Goal: Task Accomplishment & Management: Use online tool/utility

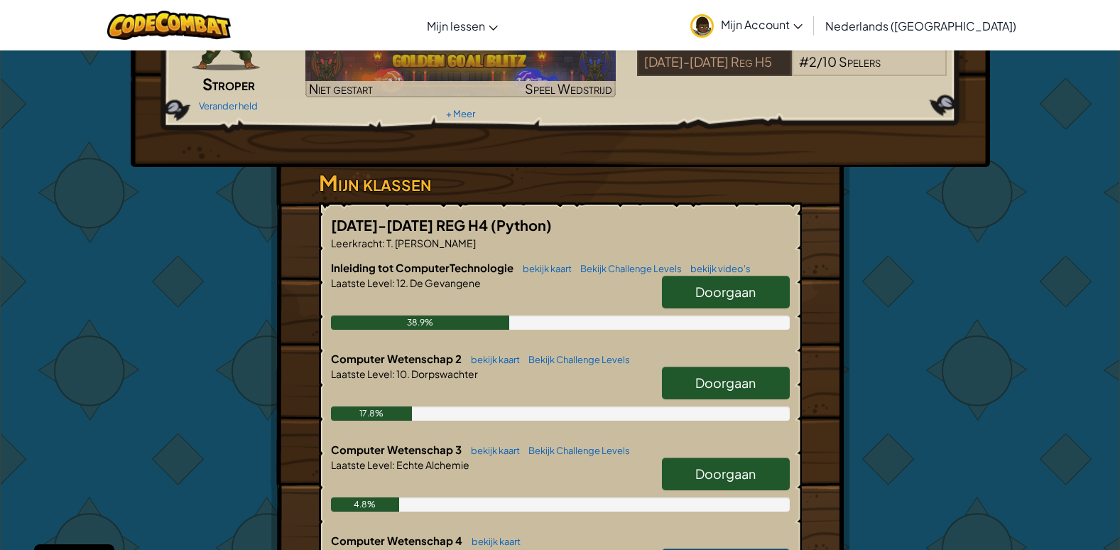
scroll to position [355, 0]
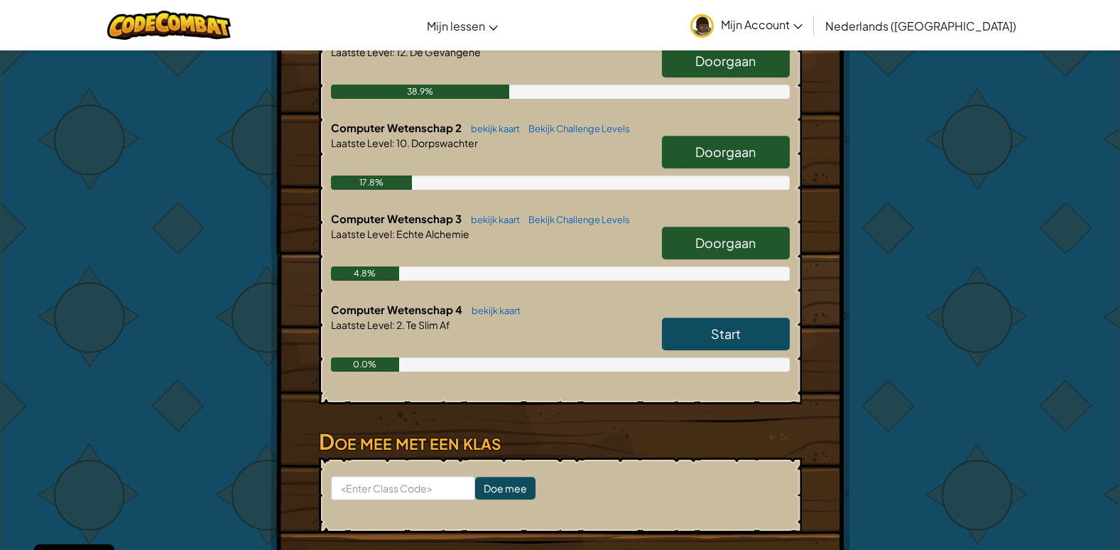
click at [717, 345] on link "Start" at bounding box center [726, 334] width 128 height 33
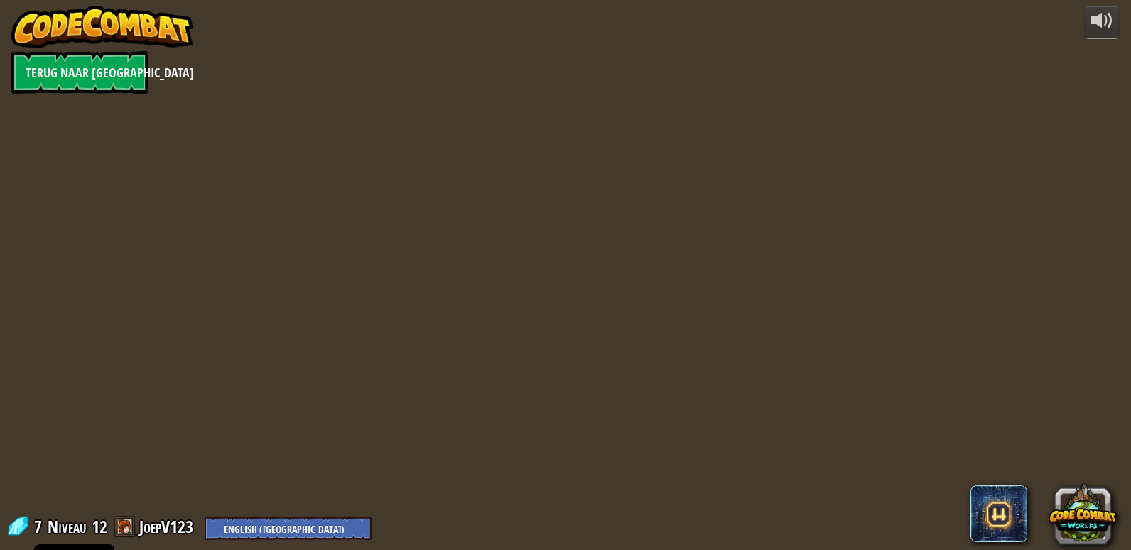
select select "nl-[GEOGRAPHIC_DATA]"
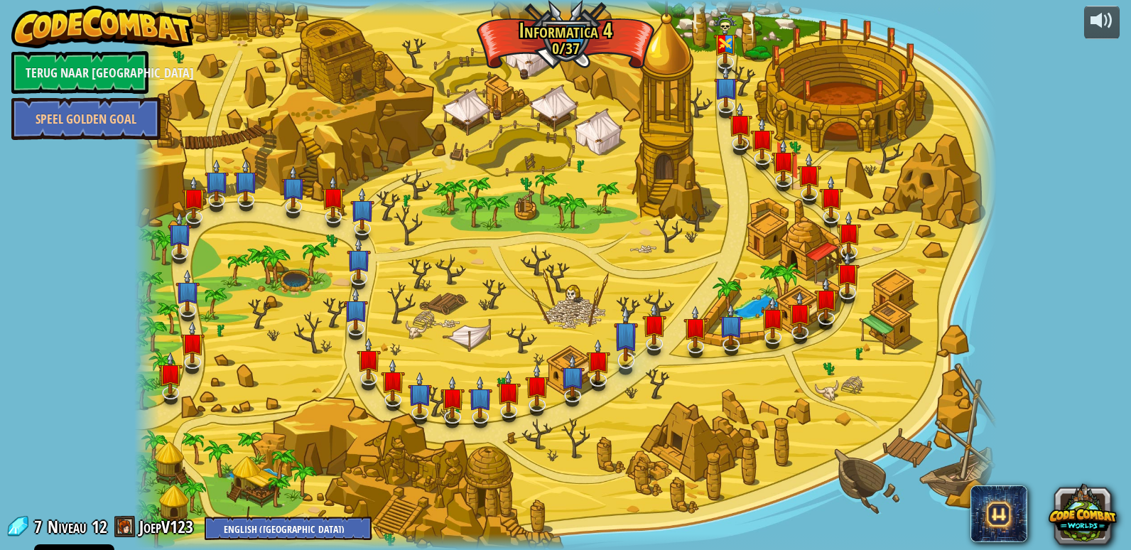
select select "nl-[GEOGRAPHIC_DATA]"
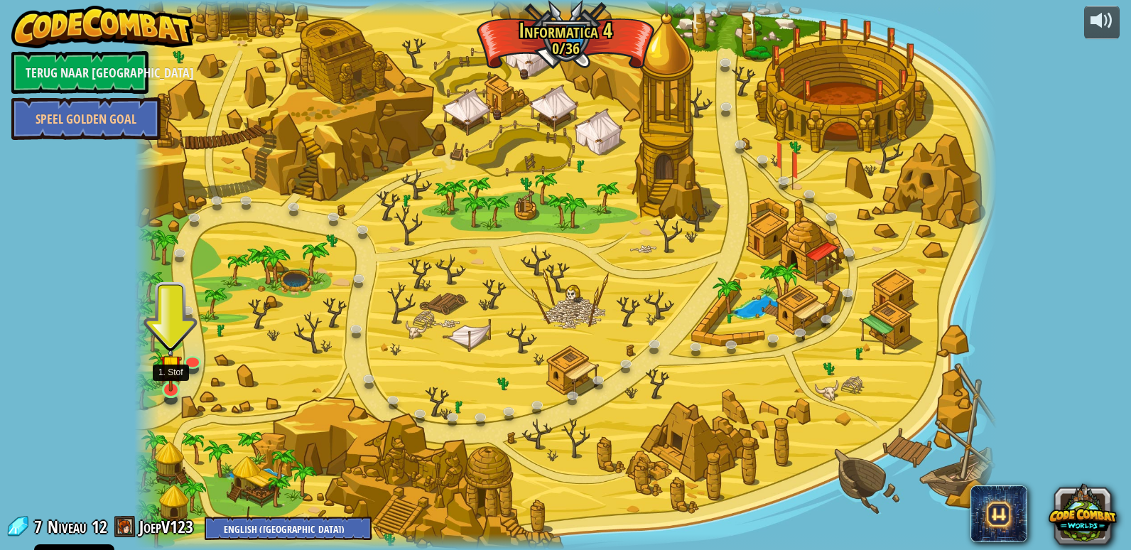
click at [170, 388] on img at bounding box center [171, 365] width 22 height 50
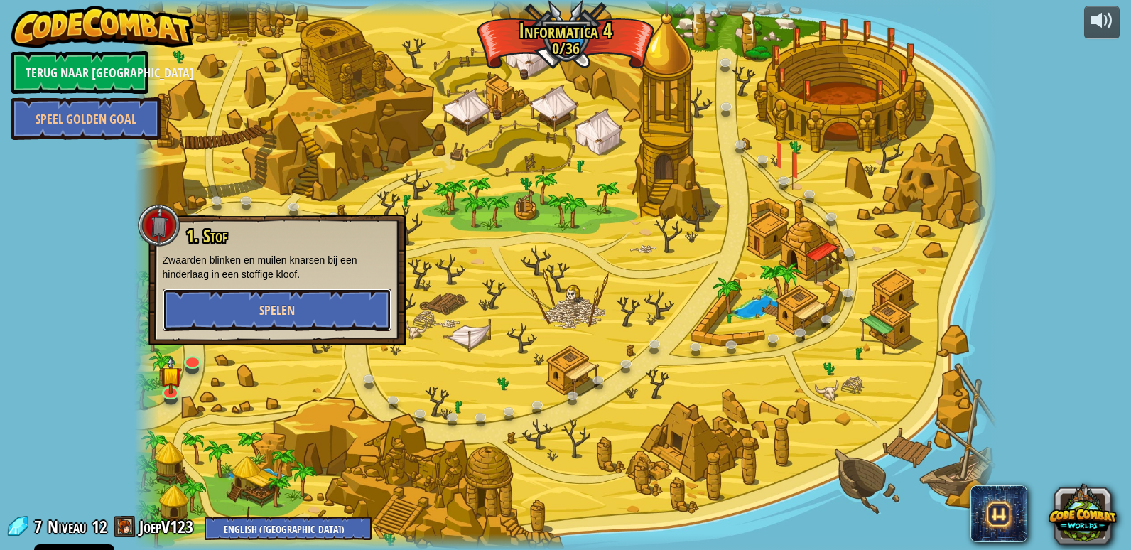
click at [249, 316] on button "Spelen" at bounding box center [277, 309] width 229 height 43
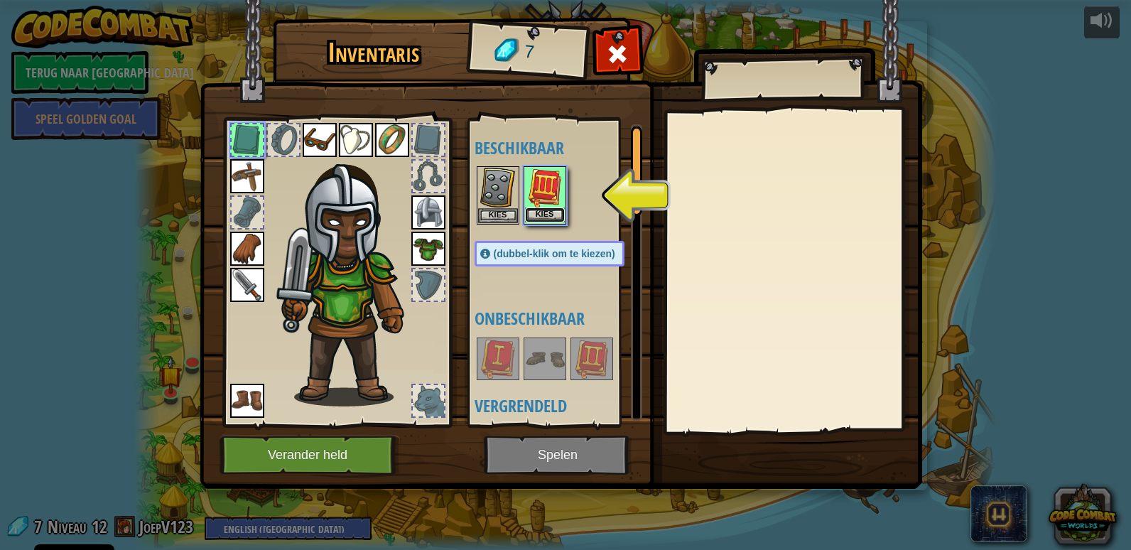
click at [546, 213] on button "Kies" at bounding box center [545, 214] width 40 height 15
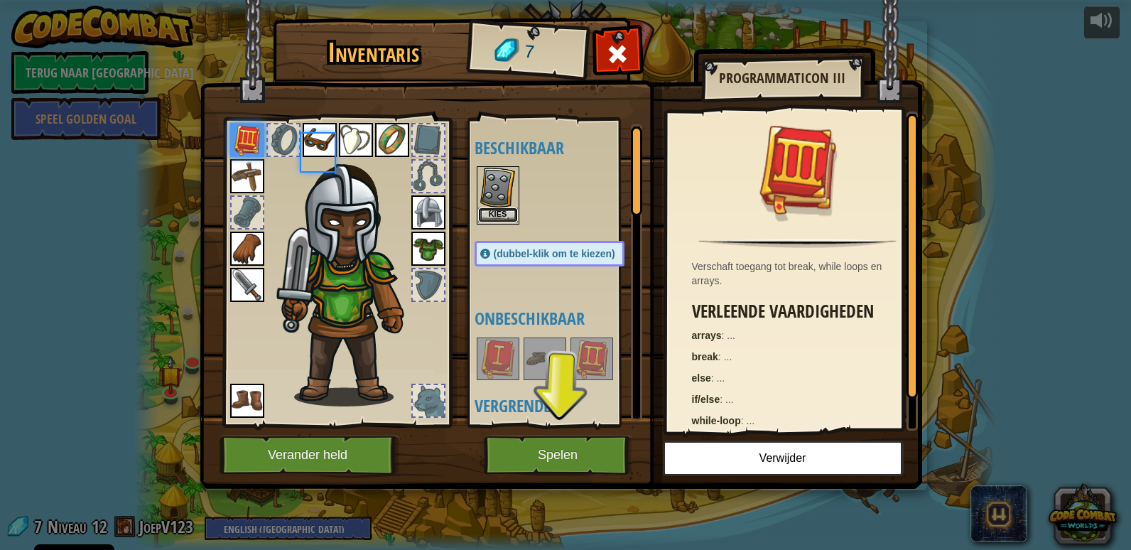
click at [493, 212] on button "Kies" at bounding box center [498, 214] width 40 height 15
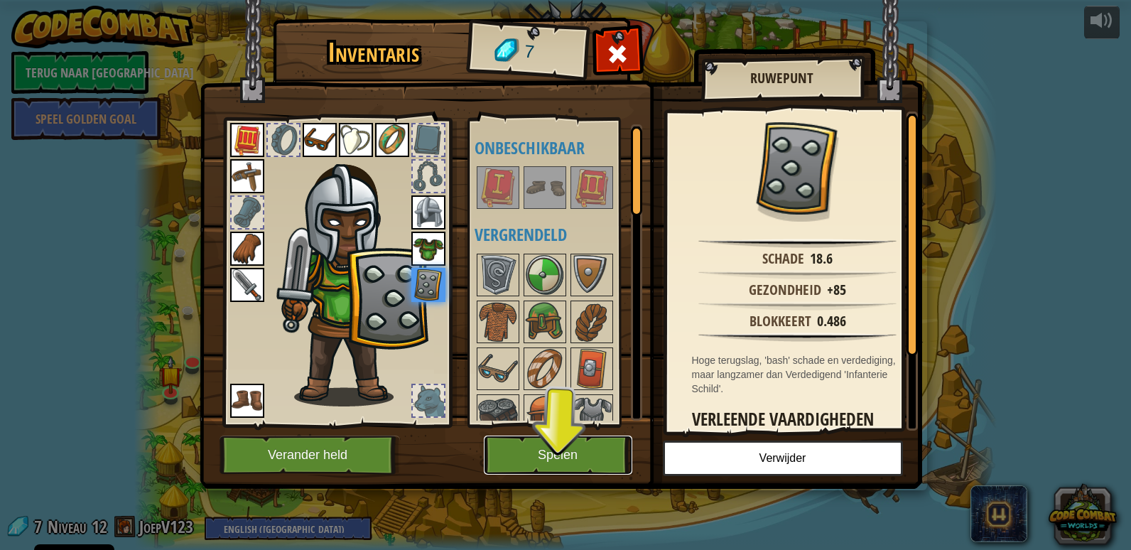
click at [586, 460] on button "Spelen" at bounding box center [558, 454] width 148 height 39
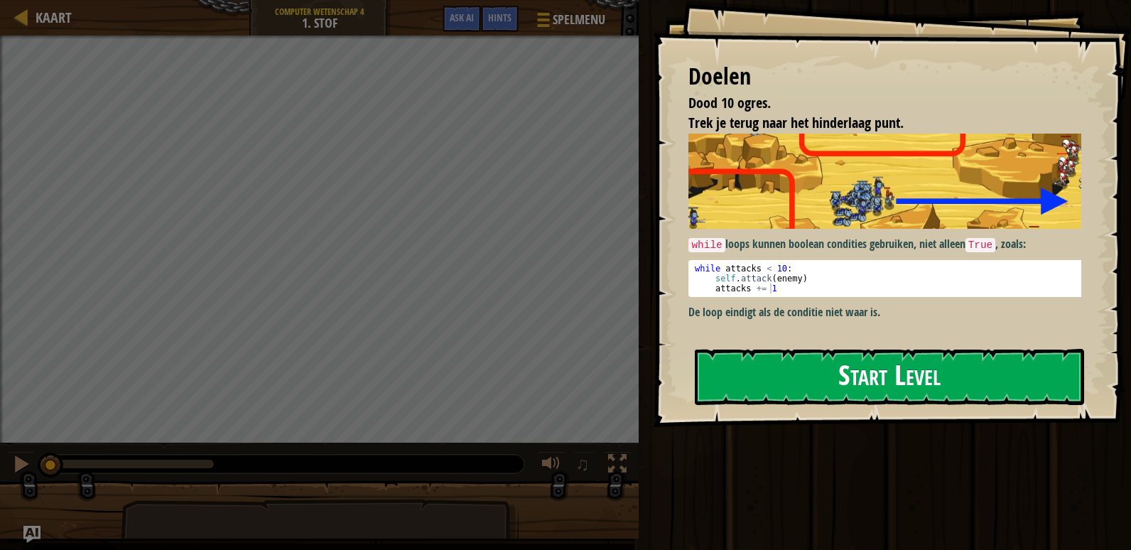
click at [850, 256] on div "while loops kunnen boolean condities gebruiken, niet alleen True , zoals: while…" at bounding box center [890, 227] width 404 height 187
click at [828, 327] on div "while loops kunnen boolean condities gebruiken, niet alleen True , zoals: 1 2 3…" at bounding box center [890, 234] width 404 height 201
click at [828, 361] on button "Start Level" at bounding box center [889, 377] width 389 height 56
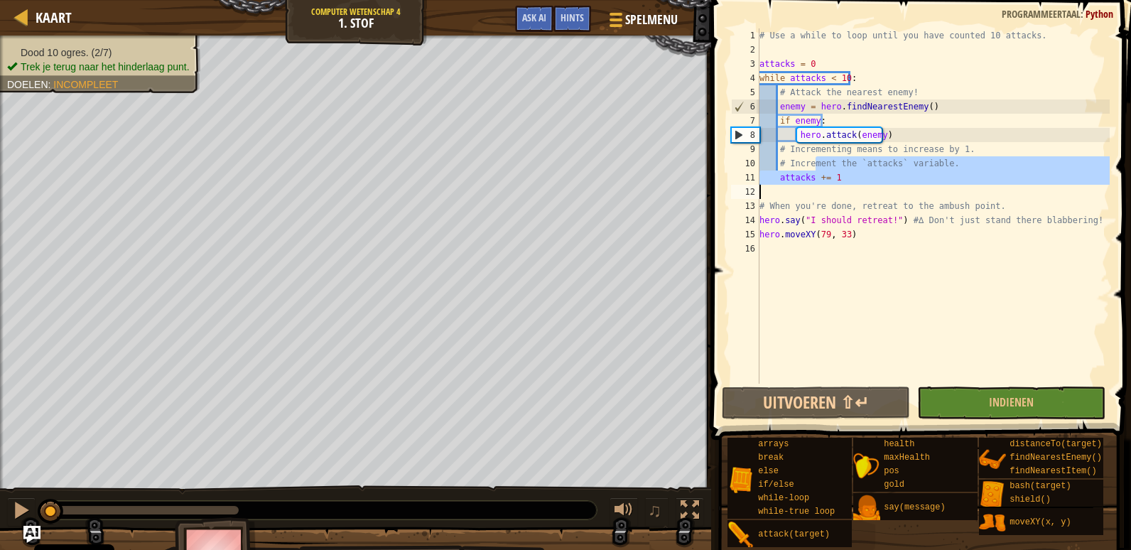
drag, startPoint x: 819, startPoint y: 161, endPoint x: 883, endPoint y: 186, distance: 68.6
click at [883, 186] on div "# Use a while to loop until you have counted 10 attacks. attacks = 0 while atta…" at bounding box center [933, 220] width 353 height 384
type textarea "attacks += 1"
click at [883, 186] on div "# Use a while to loop until you have counted 10 attacks. attacks = 0 while atta…" at bounding box center [933, 220] width 353 height 384
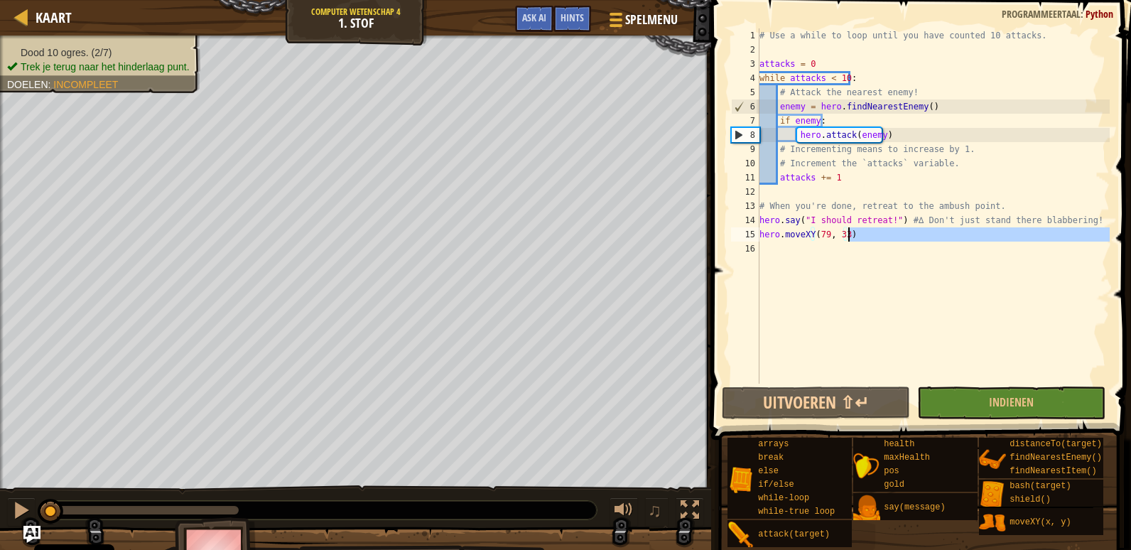
drag, startPoint x: 873, startPoint y: 248, endPoint x: 869, endPoint y: 235, distance: 13.5
click at [869, 235] on div "# Use a while to loop until you have counted 10 attacks. attacks = 0 while atta…" at bounding box center [933, 220] width 353 height 384
type textarea "hero.moveXY(79, 33)"
click at [867, 247] on div "# Use a while to loop until you have counted 10 attacks. attacks = 0 while atta…" at bounding box center [933, 220] width 353 height 384
drag, startPoint x: 865, startPoint y: 239, endPoint x: 760, endPoint y: 232, distance: 105.3
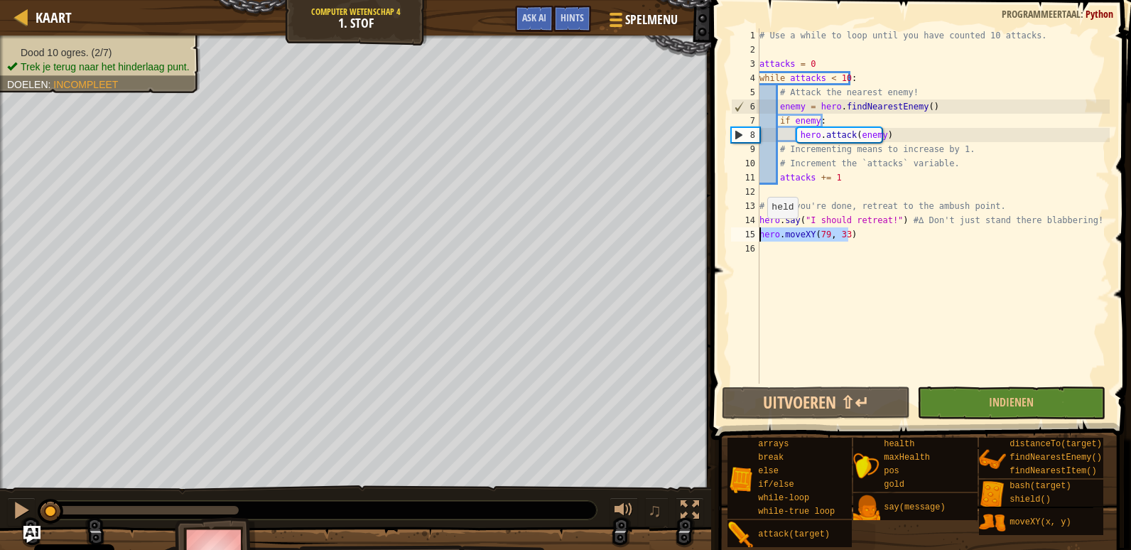
click at [760, 232] on div "# Use a while to loop until you have counted 10 attacks. attacks = 0 while atta…" at bounding box center [933, 220] width 353 height 384
click at [825, 235] on div "# Use a while to loop until you have counted 10 attacks. attacks = 0 while atta…" at bounding box center [933, 220] width 353 height 384
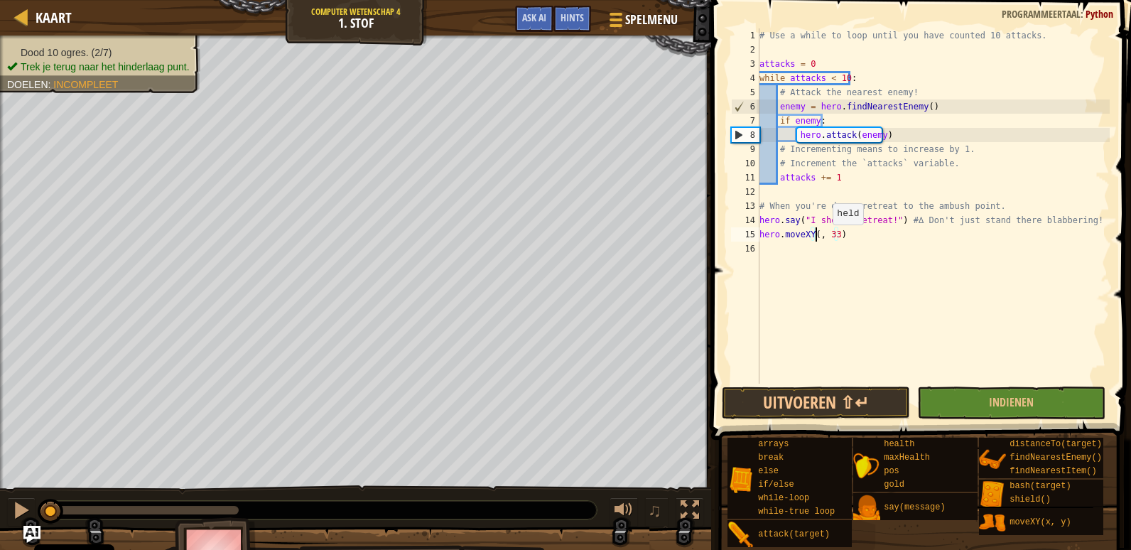
scroll to position [6, 6]
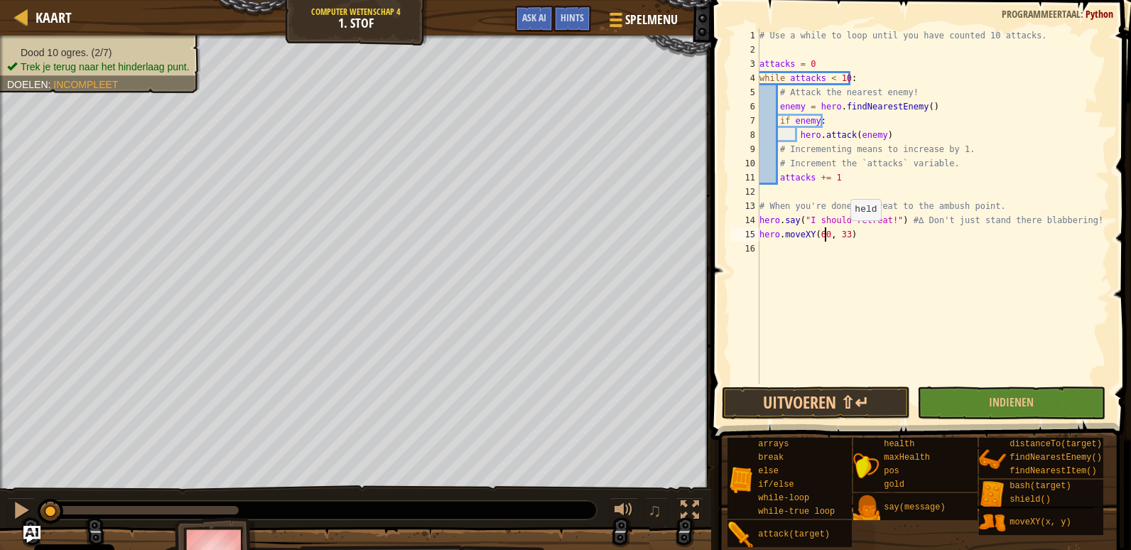
click at [840, 234] on div "# Use a while to loop until you have counted 10 attacks. attacks = 0 while atta…" at bounding box center [933, 220] width 353 height 384
type textarea "hero.moveXY(60, 28)"
click at [983, 401] on button "Indienen" at bounding box center [1011, 402] width 188 height 33
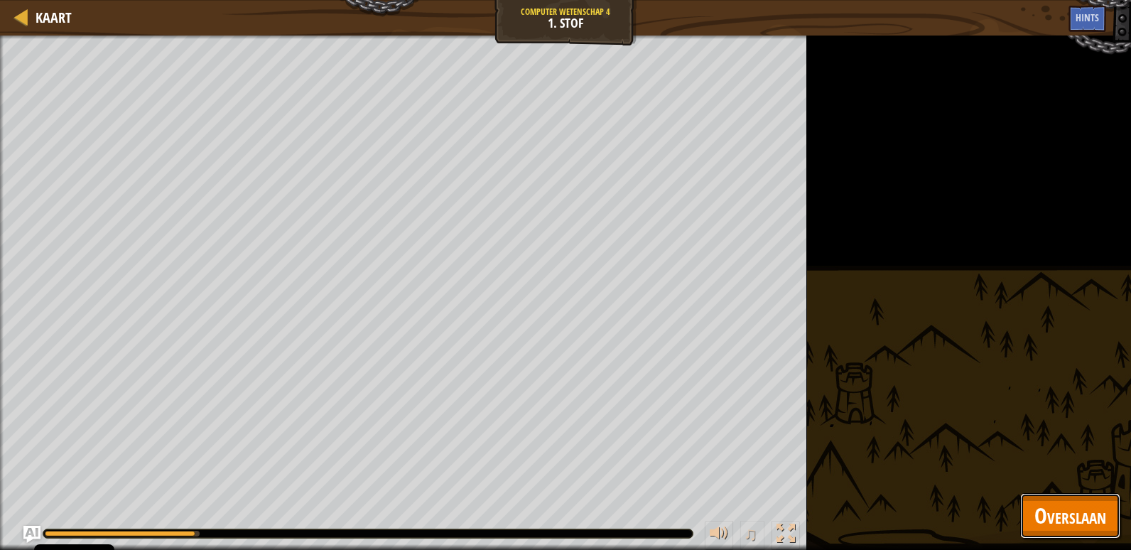
click at [1032, 510] on button "Overslaan" at bounding box center [1070, 515] width 100 height 45
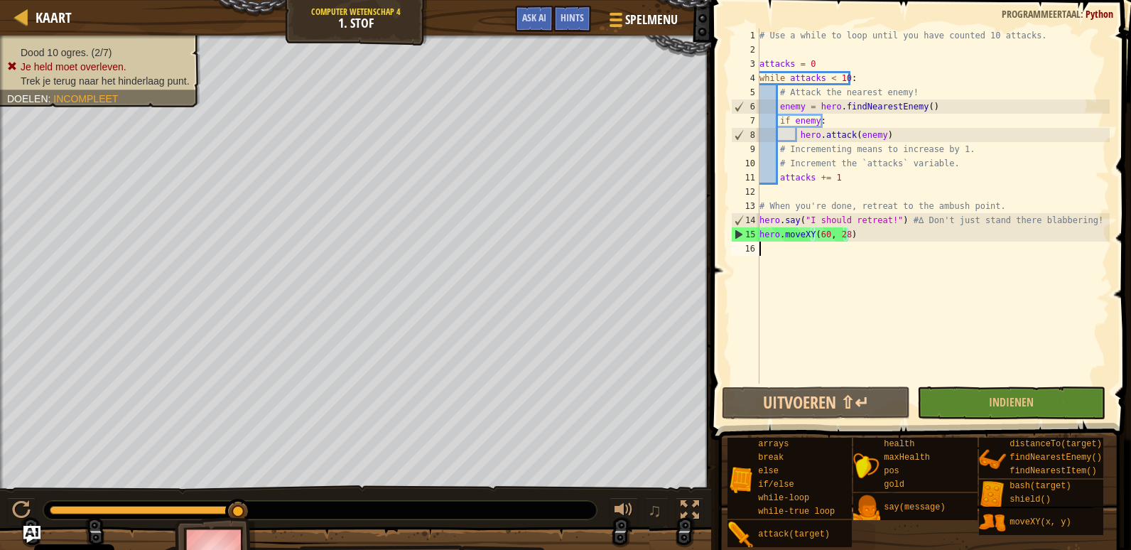
scroll to position [6, 0]
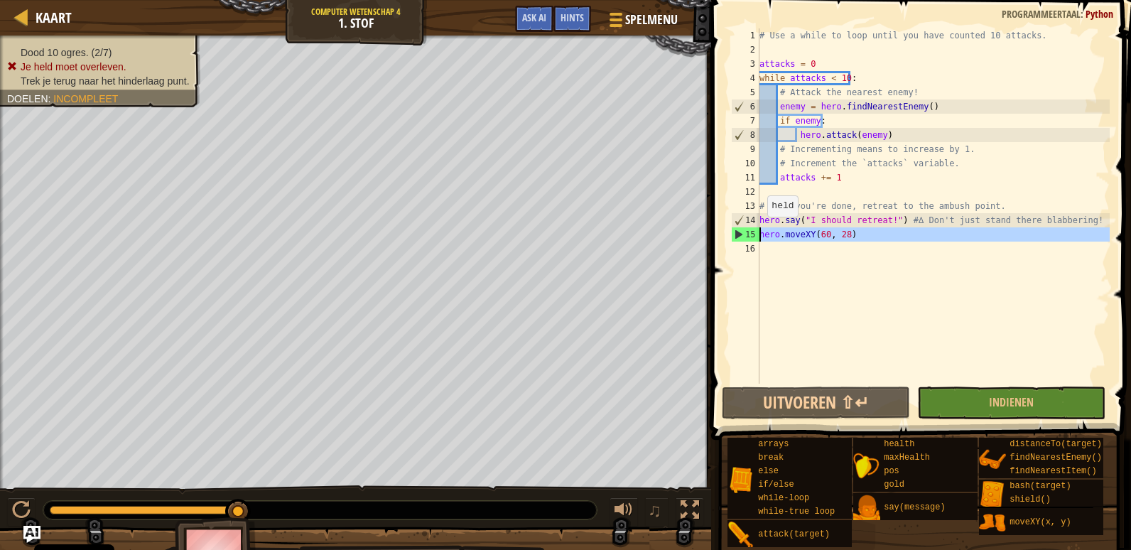
drag, startPoint x: 867, startPoint y: 243, endPoint x: 742, endPoint y: 230, distance: 125.7
click at [742, 230] on div "1 2 3 4 5 6 7 8 9 10 11 12 13 14 15 16 # Use a while to loop until you have cou…" at bounding box center [918, 205] width 381 height 355
type textarea "hero.moveXY(60, 28)"
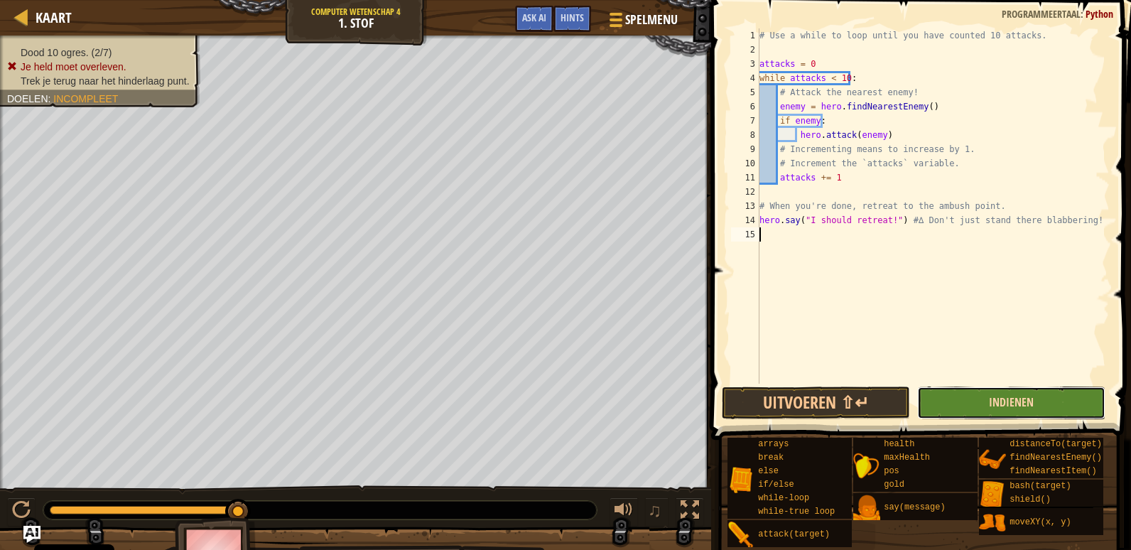
click at [1013, 401] on span "Indienen" at bounding box center [1011, 402] width 45 height 16
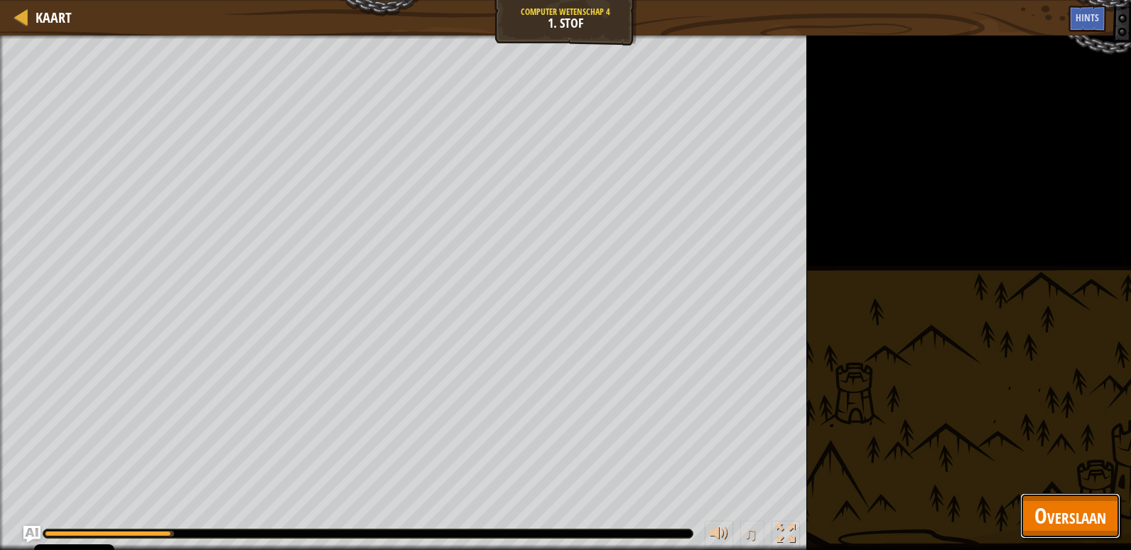
click at [1054, 529] on span "Overslaan" at bounding box center [1070, 515] width 72 height 29
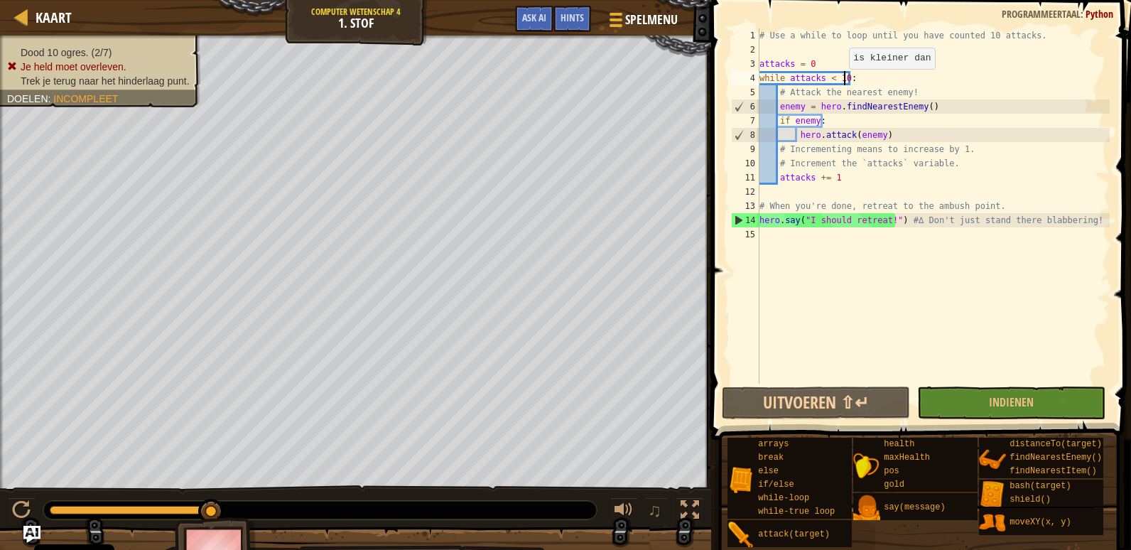
click at [842, 83] on div "# Use a while to loop until you have counted 10 attacks. attacks = 0 while atta…" at bounding box center [933, 220] width 353 height 384
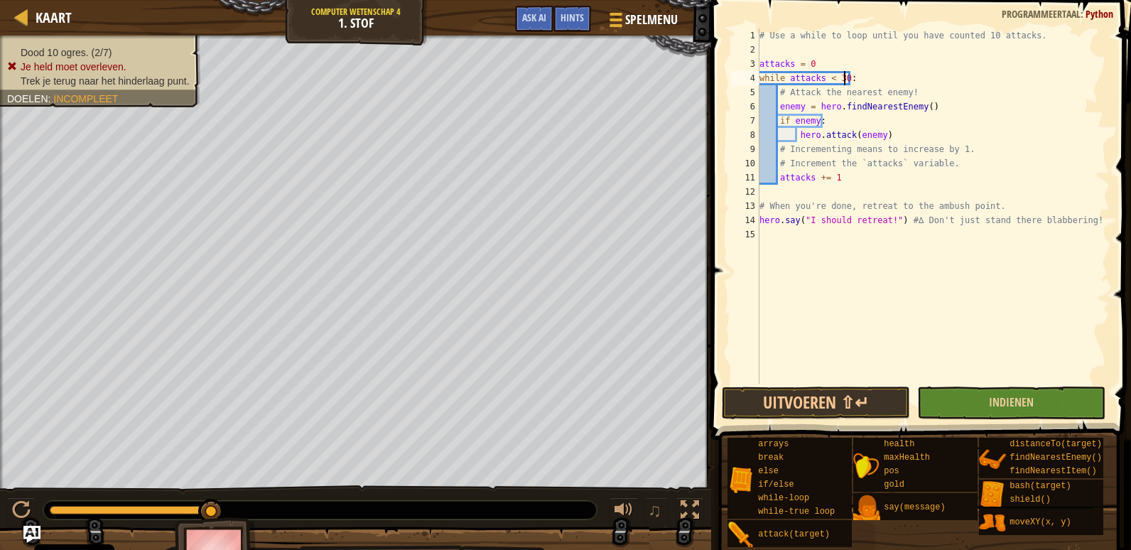
type textarea "while attacks < 30:"
click at [969, 391] on button "Indienen" at bounding box center [1011, 402] width 188 height 33
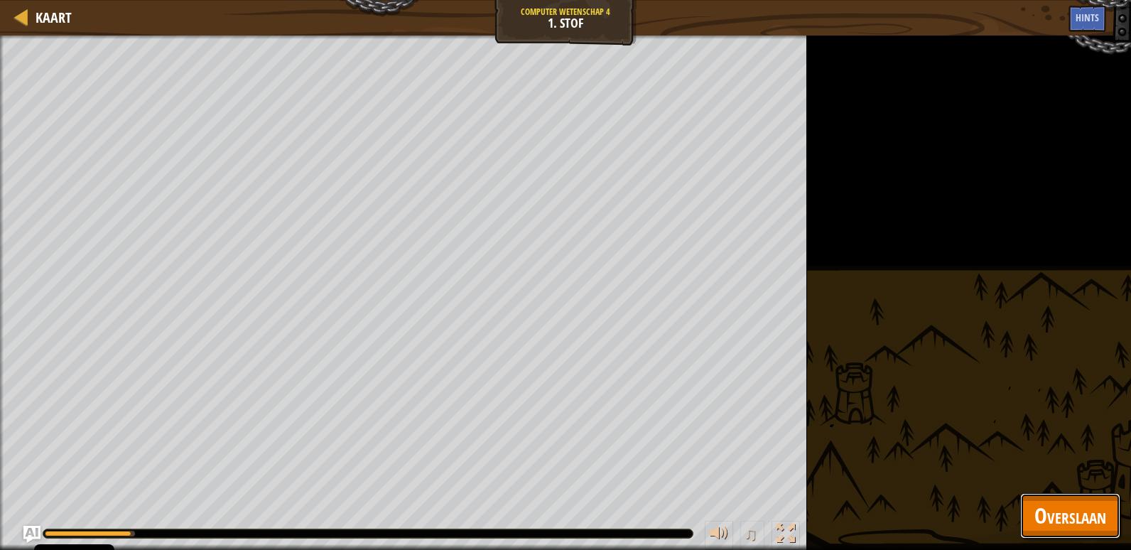
click at [1044, 521] on span "Overslaan" at bounding box center [1070, 515] width 72 height 29
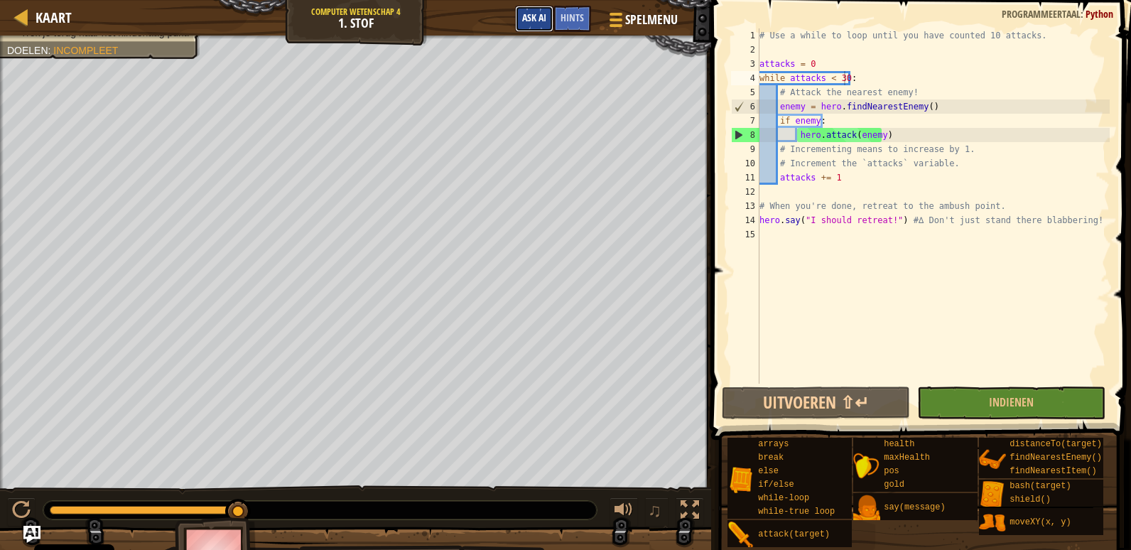
click at [542, 13] on span "Ask AI" at bounding box center [534, 17] width 24 height 13
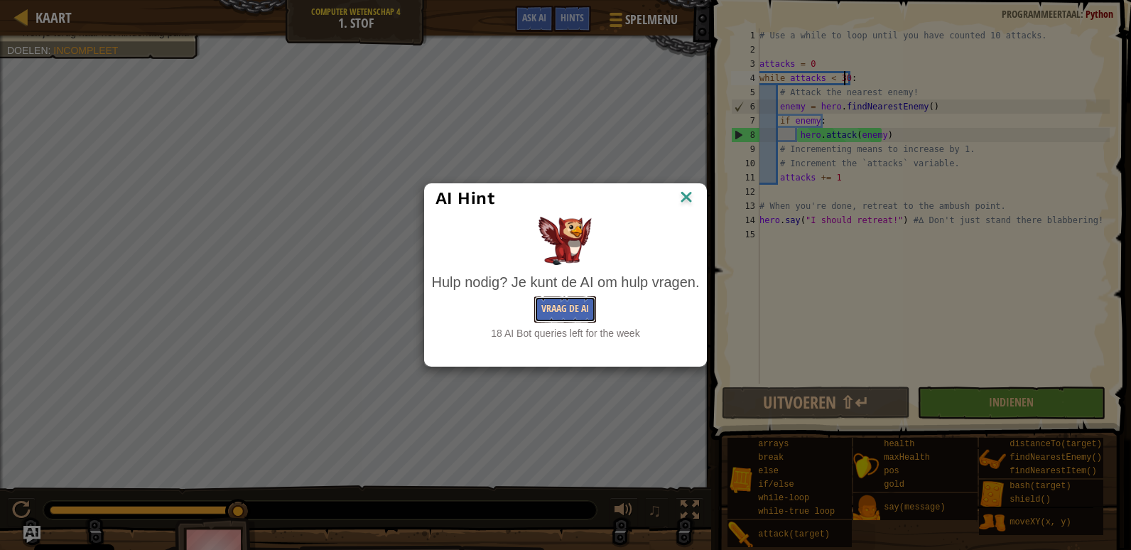
click at [566, 314] on button "Vraag de AI" at bounding box center [565, 309] width 62 height 26
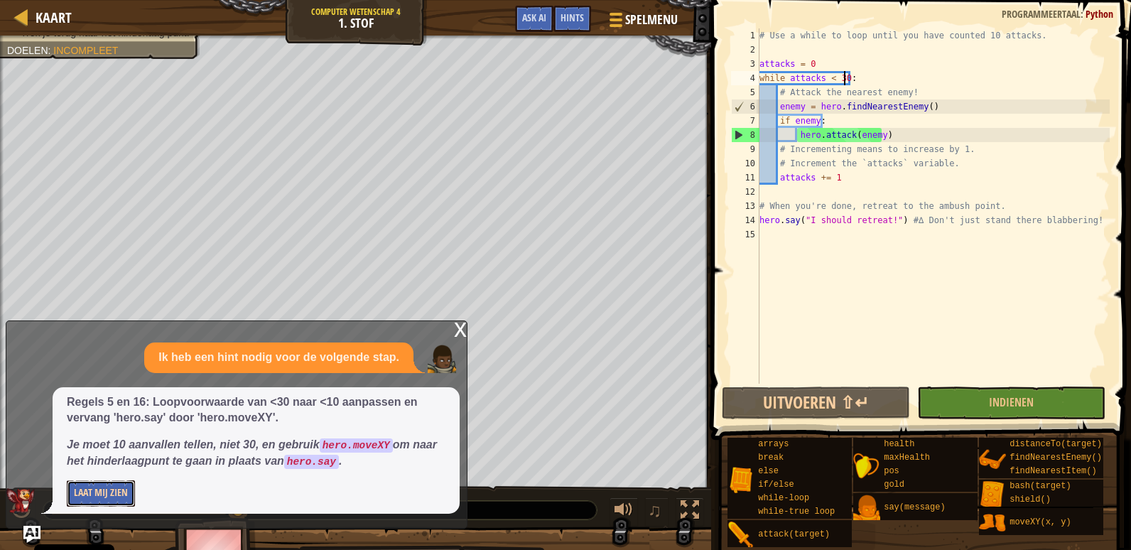
click at [125, 482] on button "Laat Mij Zien" at bounding box center [101, 493] width 68 height 26
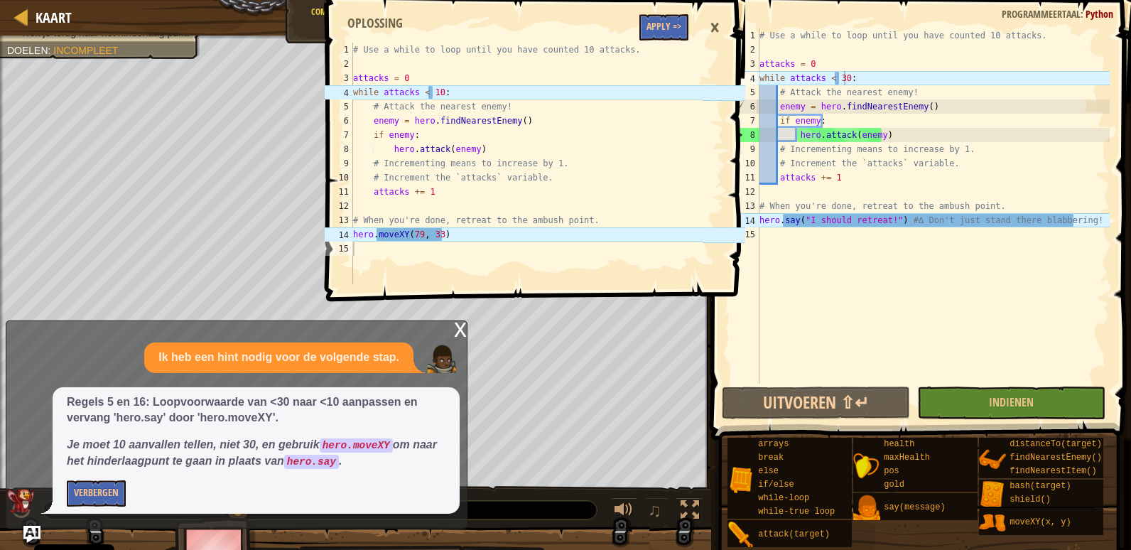
type textarea "# When you're done, retreat to the ambush point."
click at [391, 222] on div "# Use a while to loop until you have counted 10 attacks. attacks = 0 while atta…" at bounding box center [526, 178] width 353 height 270
click at [666, 26] on button "Apply =>" at bounding box center [663, 27] width 49 height 26
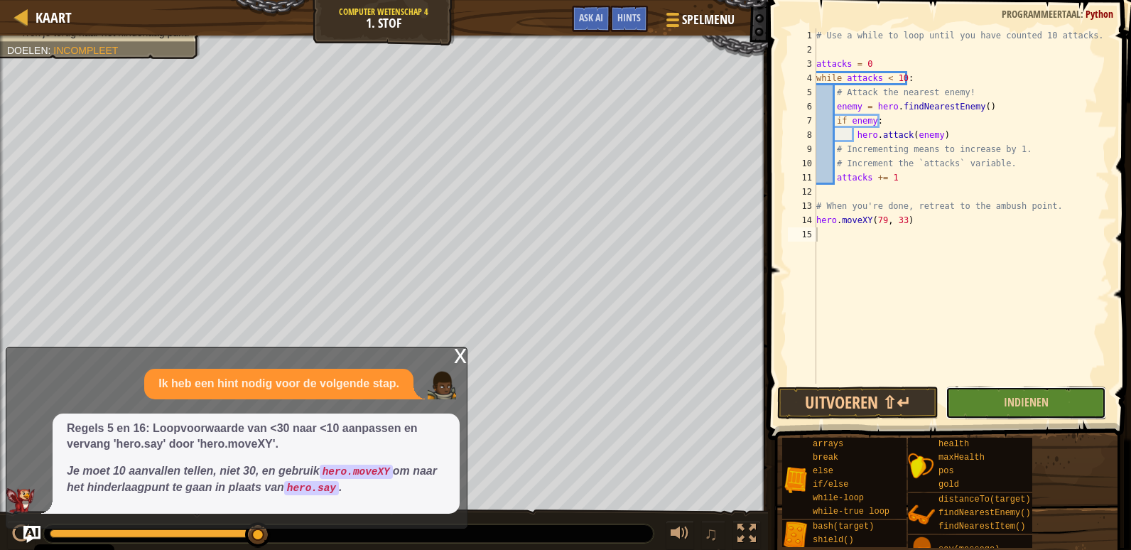
click at [967, 392] on button "Indienen" at bounding box center [1026, 402] width 161 height 33
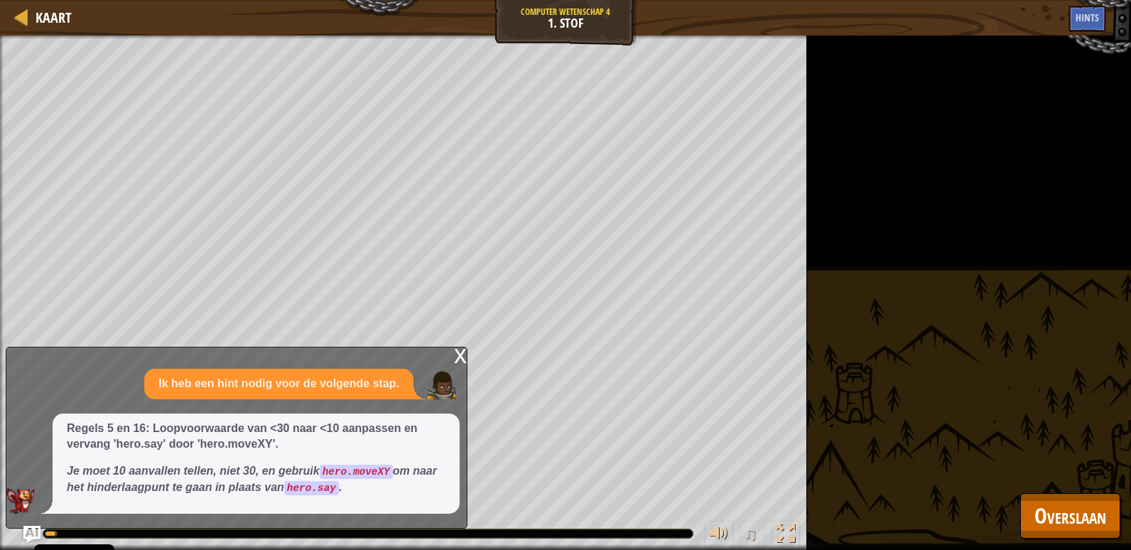
click at [456, 357] on div "x" at bounding box center [460, 354] width 13 height 14
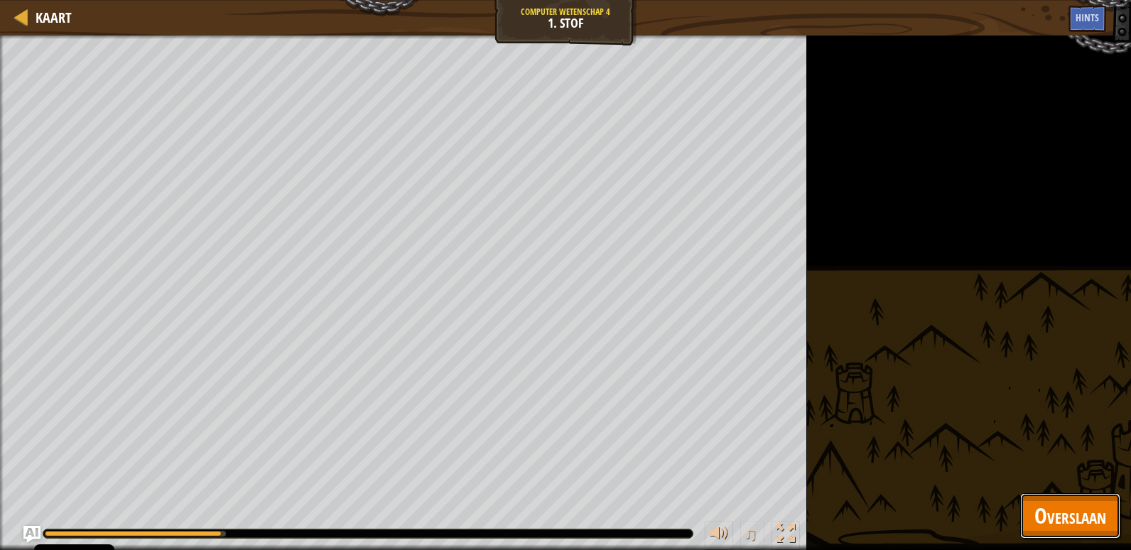
click at [1068, 518] on span "Overslaan" at bounding box center [1070, 515] width 72 height 29
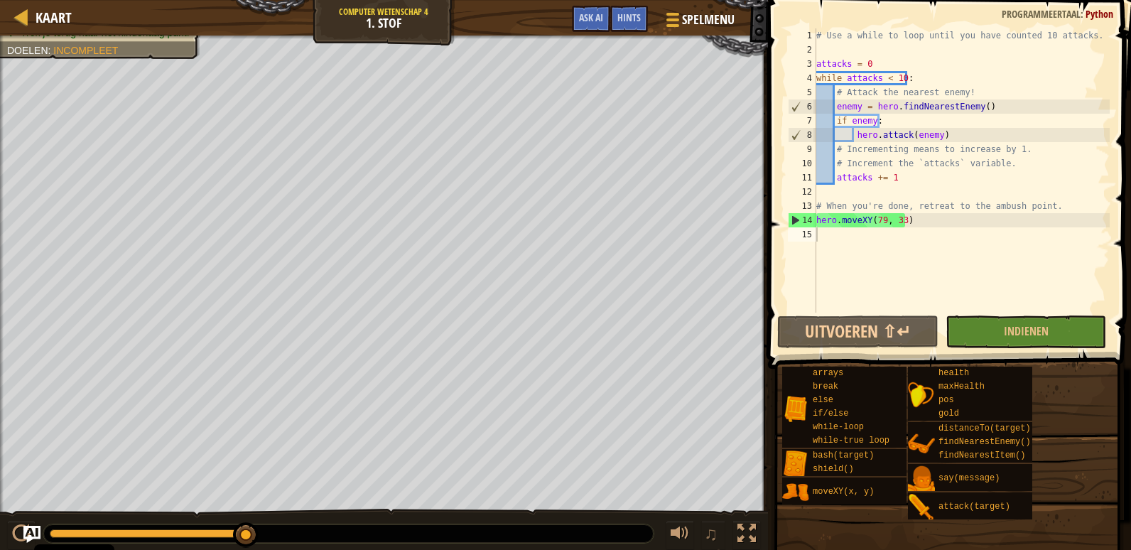
type textarea "hero.attack(enemy)"
drag, startPoint x: 963, startPoint y: 140, endPoint x: 855, endPoint y: 131, distance: 109.0
click at [855, 131] on div "# Use a while to loop until you have counted 10 attacks. attacks = 0 while atta…" at bounding box center [961, 184] width 296 height 313
click at [971, 139] on div "# Use a while to loop until you have counted 10 attacks. attacks = 0 while atta…" at bounding box center [961, 184] width 296 height 313
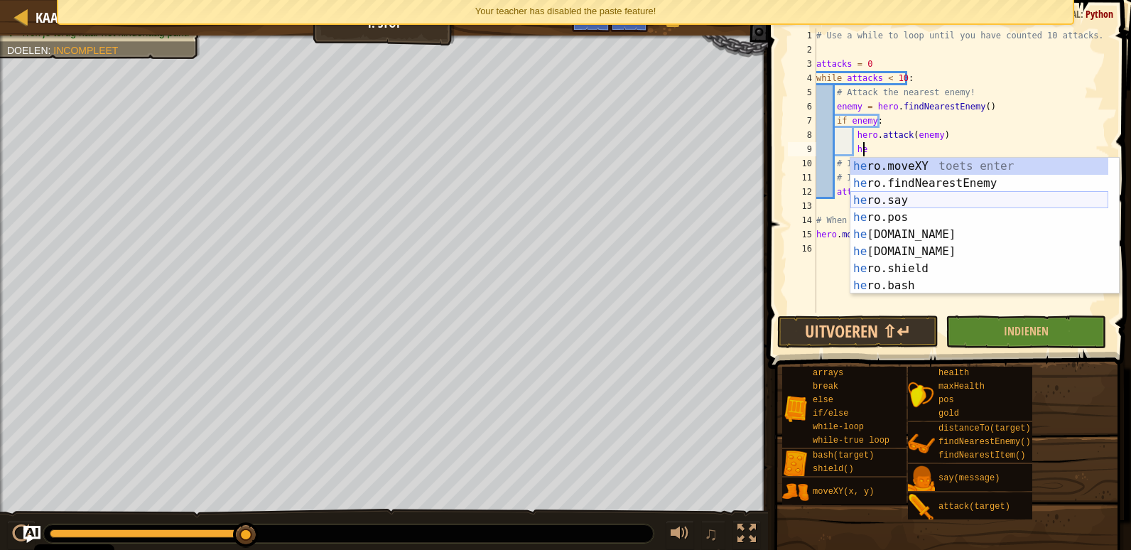
scroll to position [6, 4]
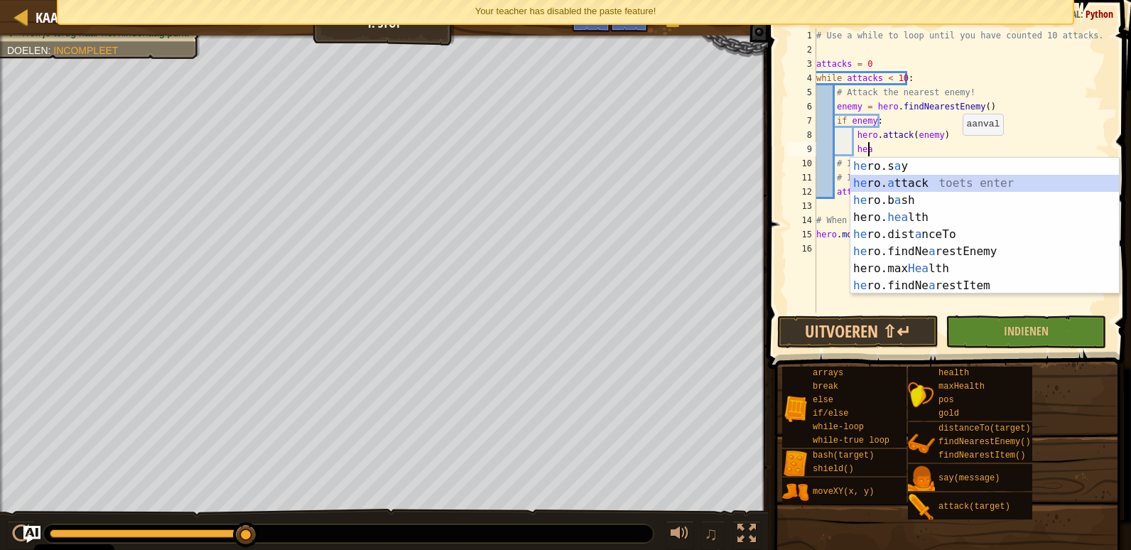
click at [931, 185] on div "he ro.s a y toets enter he ro. a ttack toets enter he ro.b a sh toets enter her…" at bounding box center [984, 243] width 269 height 170
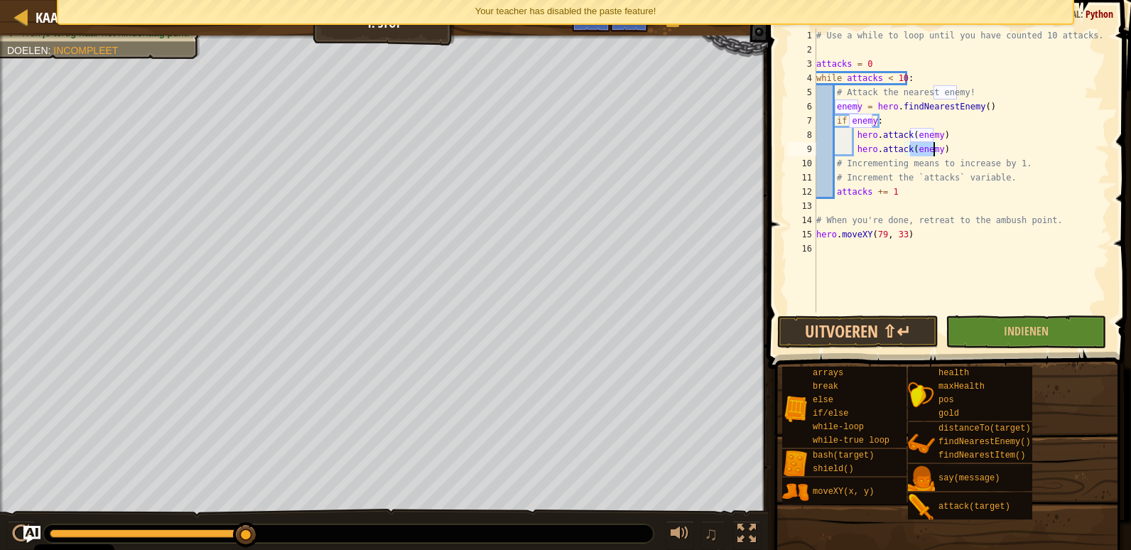
click at [951, 147] on div "# Use a while to loop until you have counted 10 attacks. attacks = 0 while atta…" at bounding box center [961, 184] width 296 height 313
type textarea "hero.attack(enemy)"
click at [979, 324] on button "Indienen" at bounding box center [1026, 331] width 161 height 33
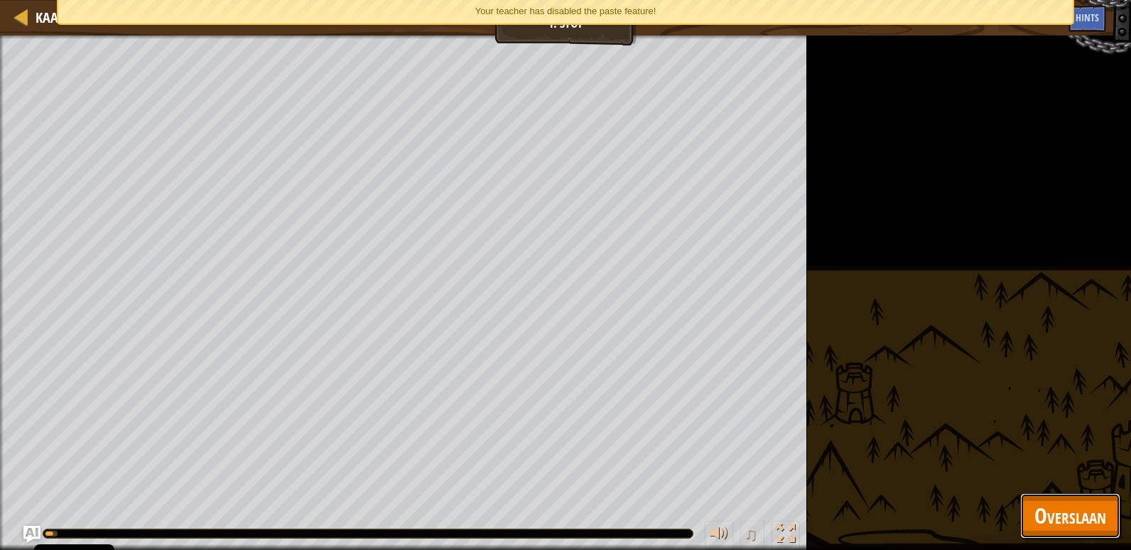
click at [1113, 520] on button "Overslaan" at bounding box center [1070, 515] width 100 height 45
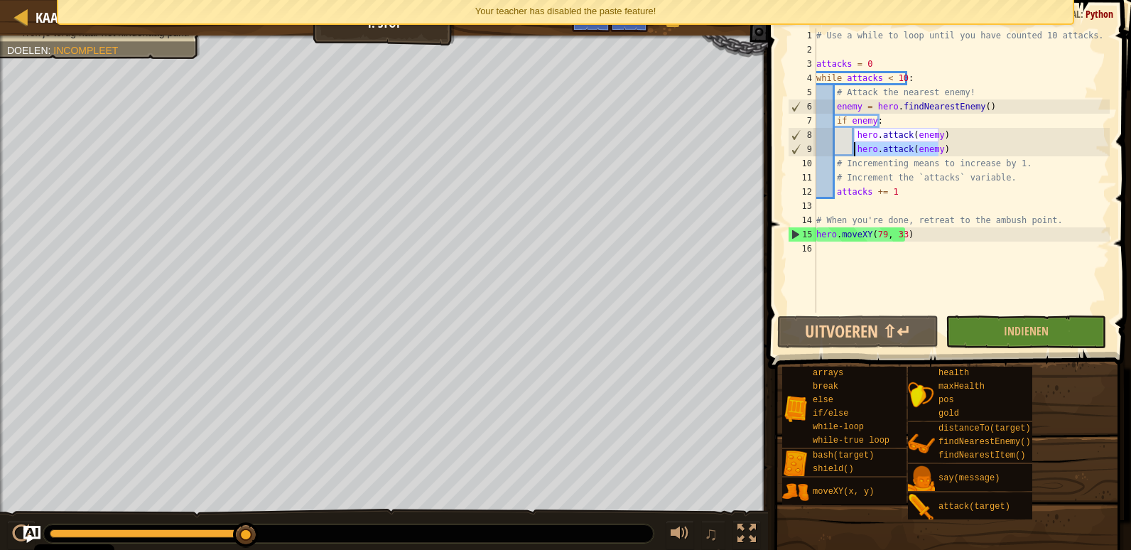
drag, startPoint x: 975, startPoint y: 153, endPoint x: 853, endPoint y: 155, distance: 122.2
click at [853, 155] on div "# Use a while to loop until you have counted 10 attacks. attacks = 0 while atta…" at bounding box center [961, 184] width 296 height 313
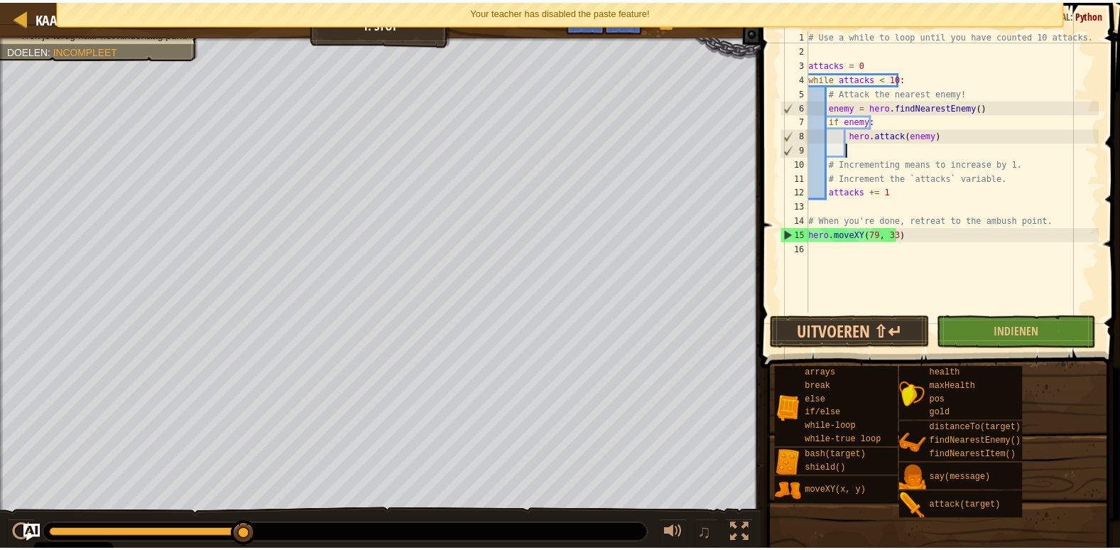
scroll to position [6, 2]
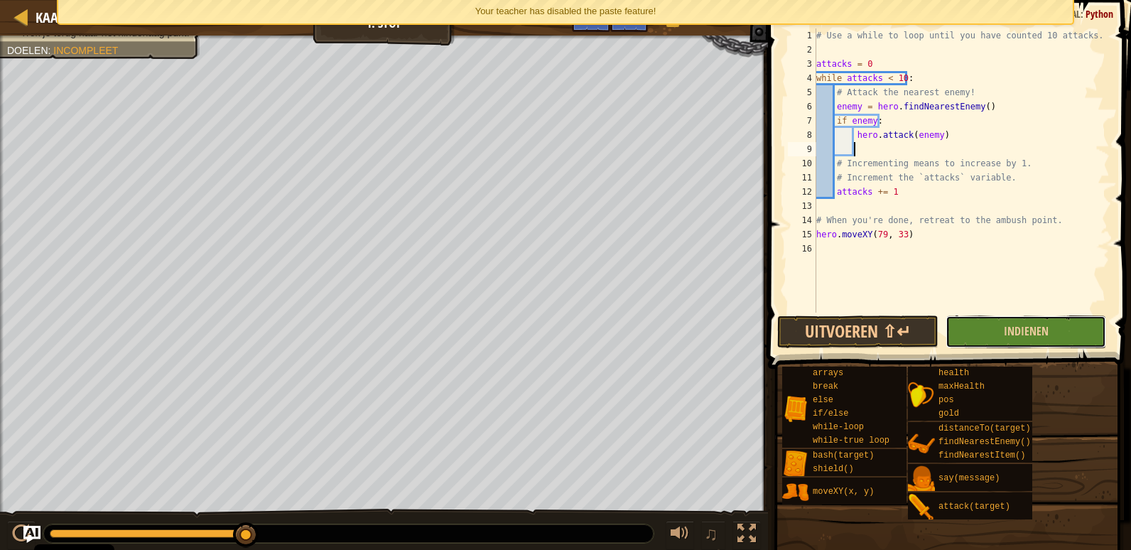
click at [961, 328] on button "Indienen" at bounding box center [1026, 331] width 161 height 33
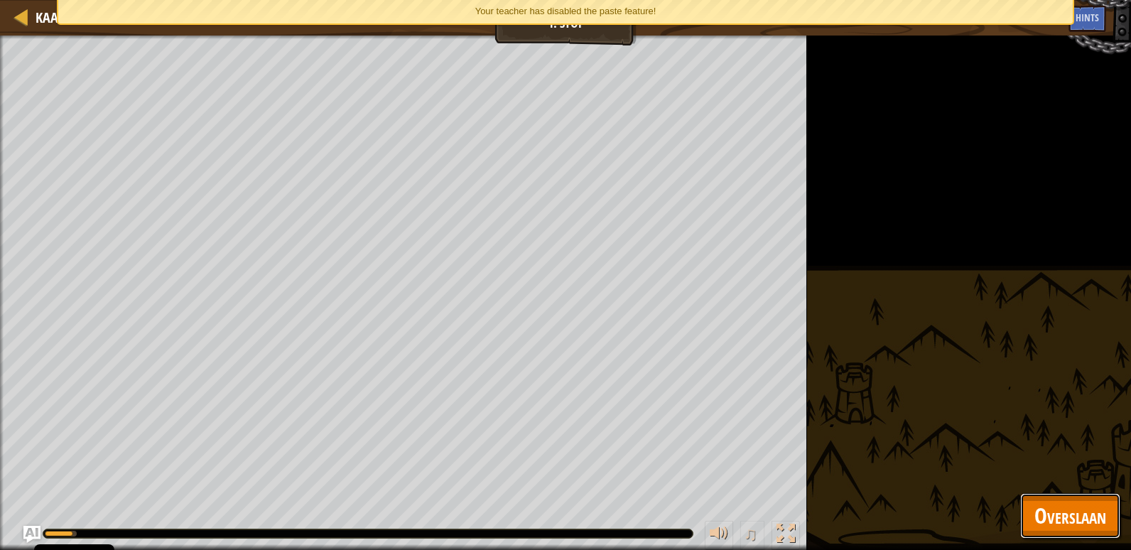
click at [1062, 524] on span "Overslaan" at bounding box center [1070, 515] width 72 height 29
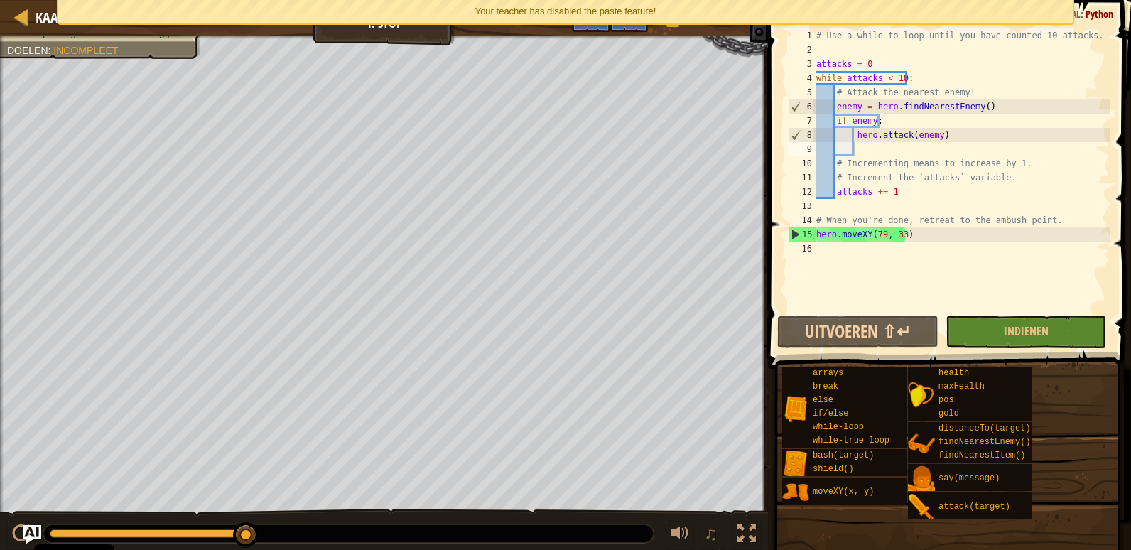
click at [36, 531] on img "Ask AI" at bounding box center [32, 534] width 18 height 18
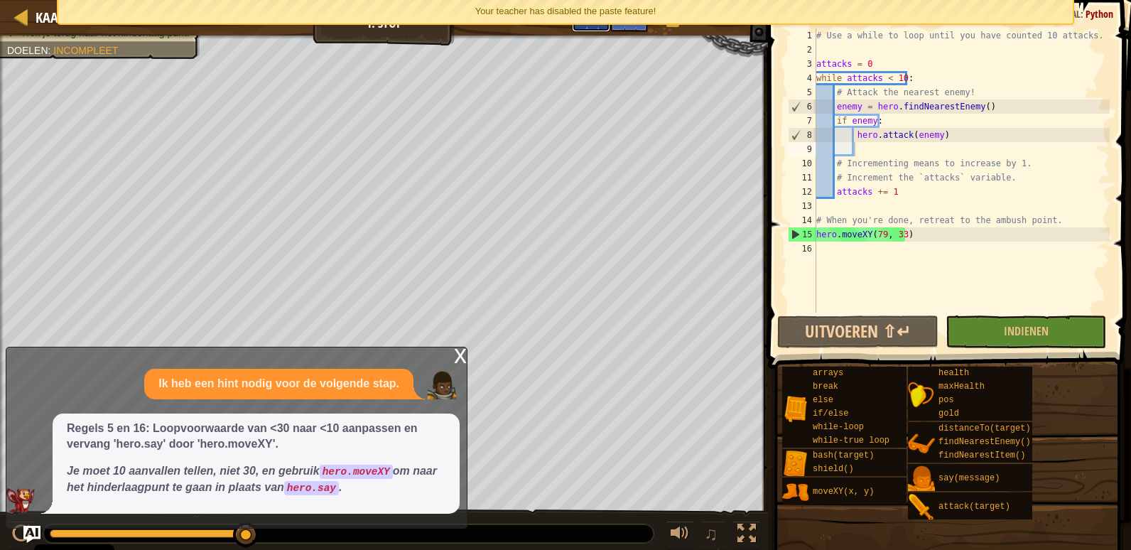
click at [592, 25] on button "Ask AI" at bounding box center [591, 19] width 38 height 26
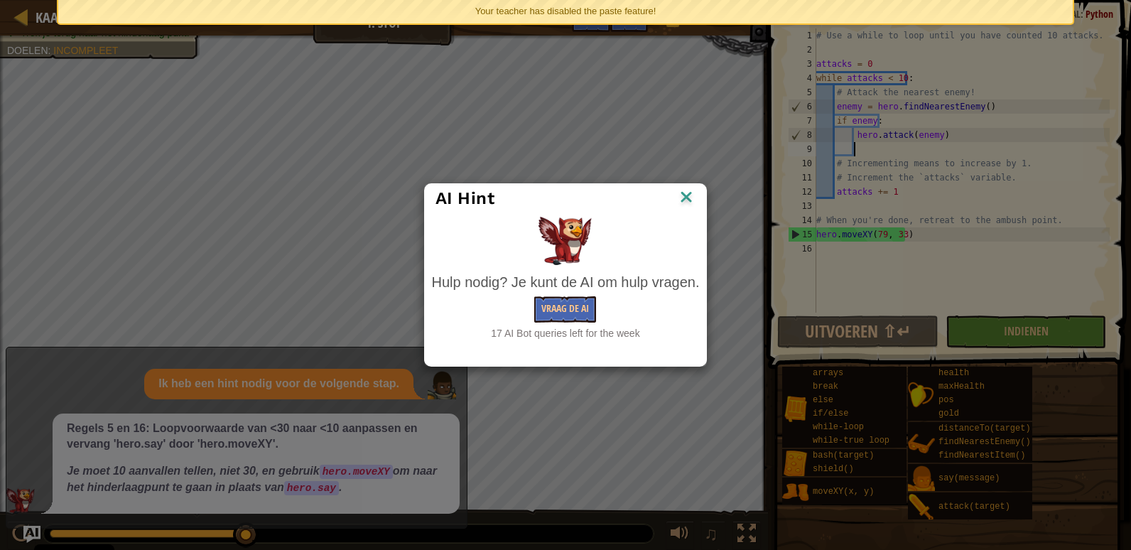
click at [592, 15] on span "Your teacher has disabled the paste feature!" at bounding box center [565, 11] width 181 height 11
click at [554, 316] on button "Vraag de AI" at bounding box center [565, 309] width 62 height 26
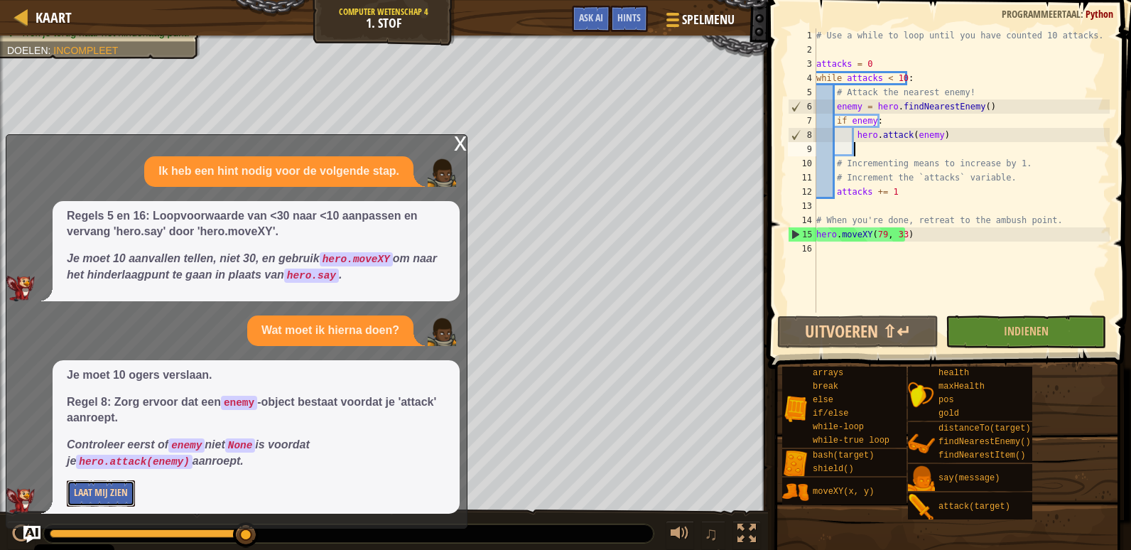
click at [127, 489] on button "Laat Mij Zien" at bounding box center [101, 493] width 68 height 26
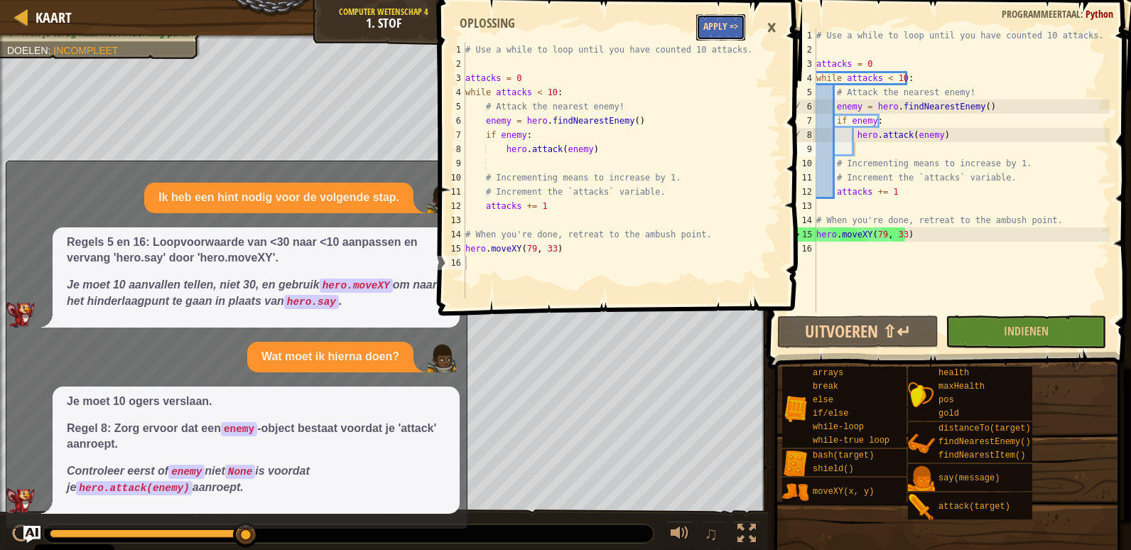
click at [712, 23] on button "Apply =>" at bounding box center [720, 27] width 49 height 26
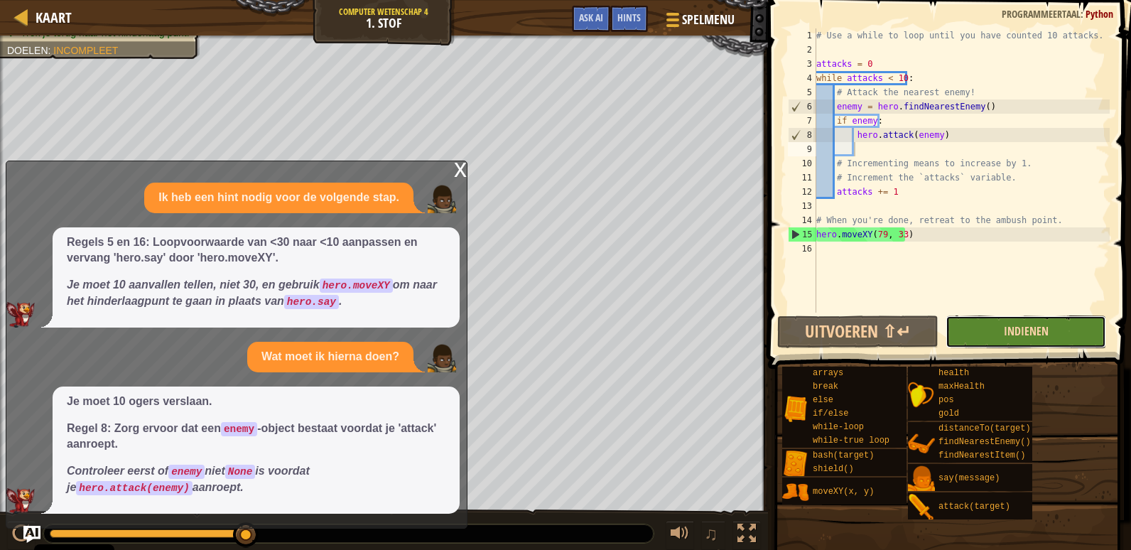
click at [1012, 327] on span "Indienen" at bounding box center [1026, 331] width 45 height 16
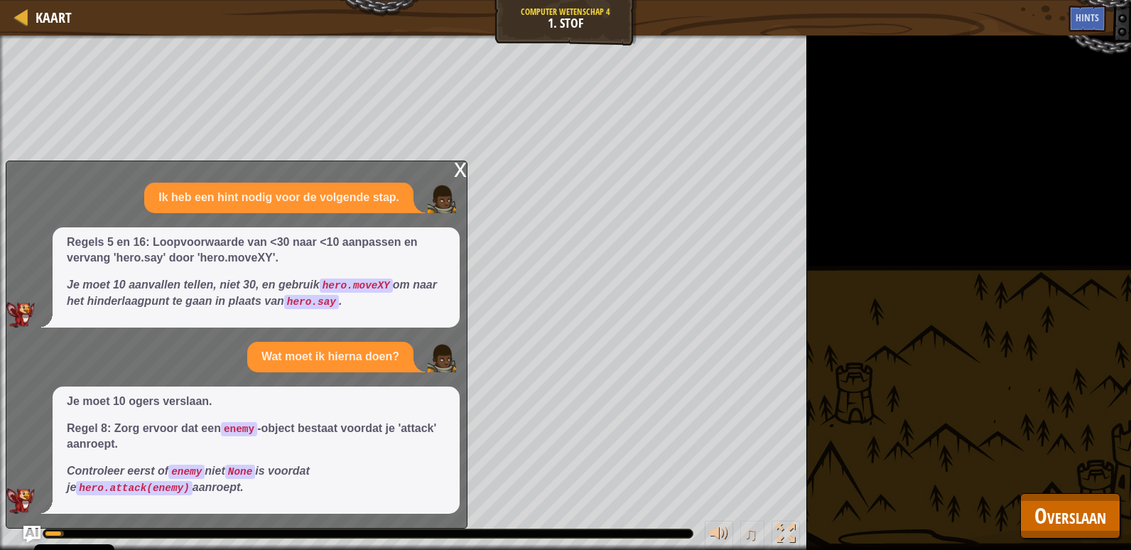
click at [458, 163] on div "x" at bounding box center [460, 168] width 13 height 14
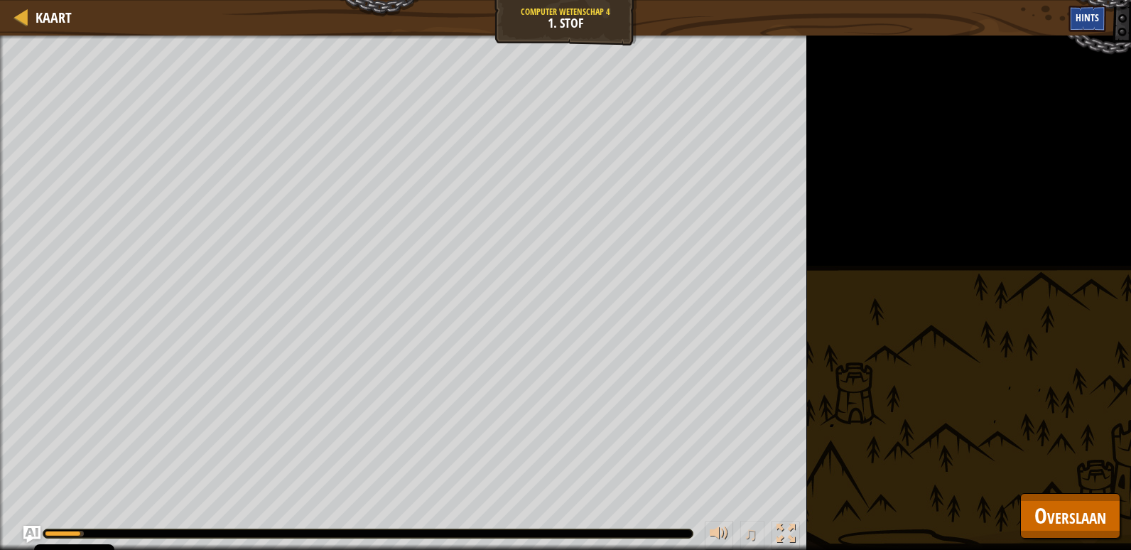
click at [1095, 14] on span "Hints" at bounding box center [1087, 17] width 23 height 13
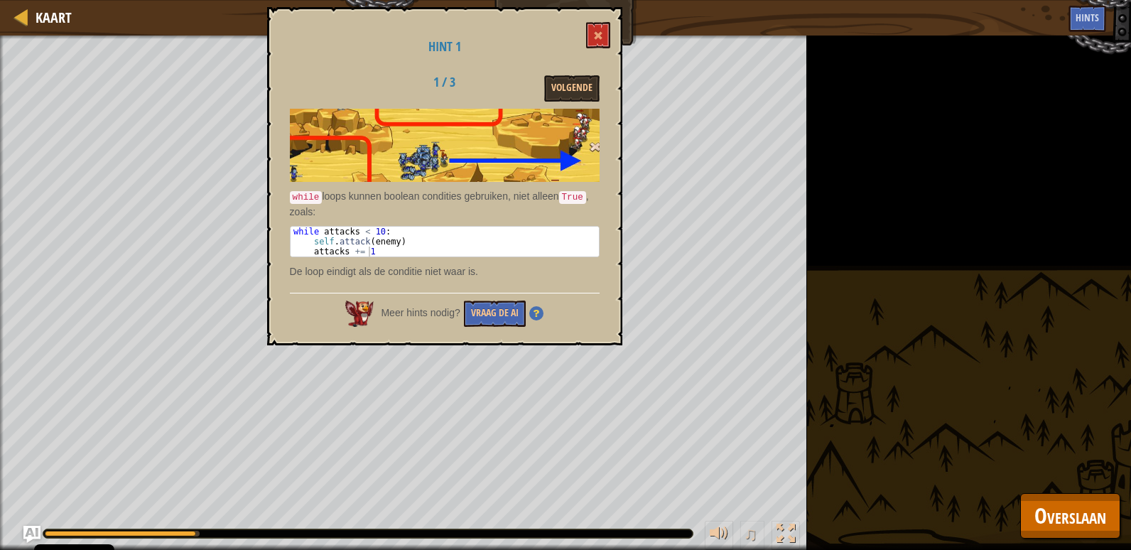
click at [612, 27] on div "Hint 1 1 / 3 Volgende while loops kunnen boolean condities gebruiken, niet alle…" at bounding box center [444, 176] width 355 height 338
click at [594, 26] on button at bounding box center [598, 35] width 24 height 26
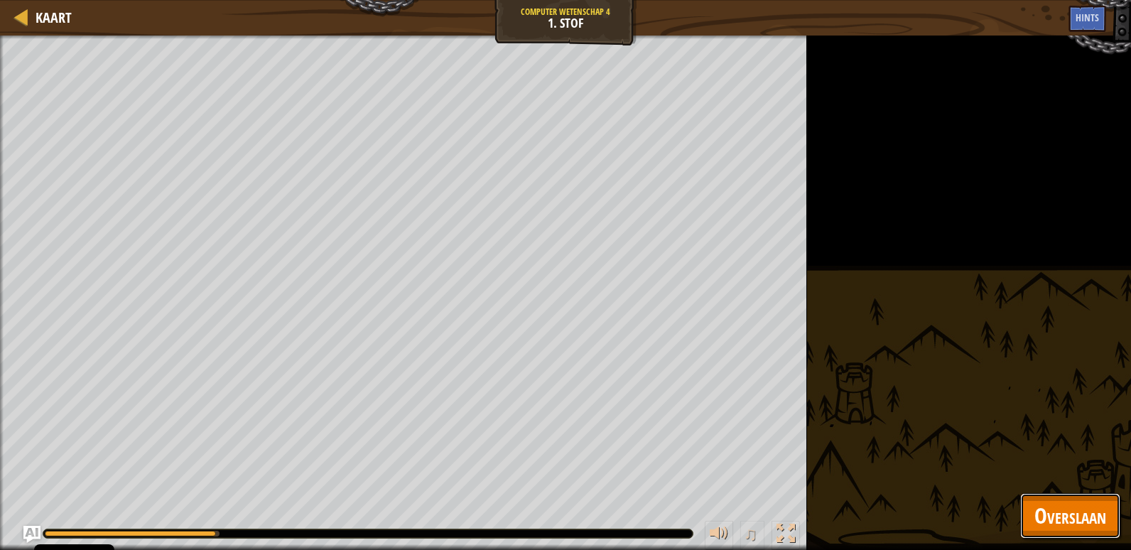
click at [1083, 514] on span "Overslaan" at bounding box center [1070, 515] width 72 height 29
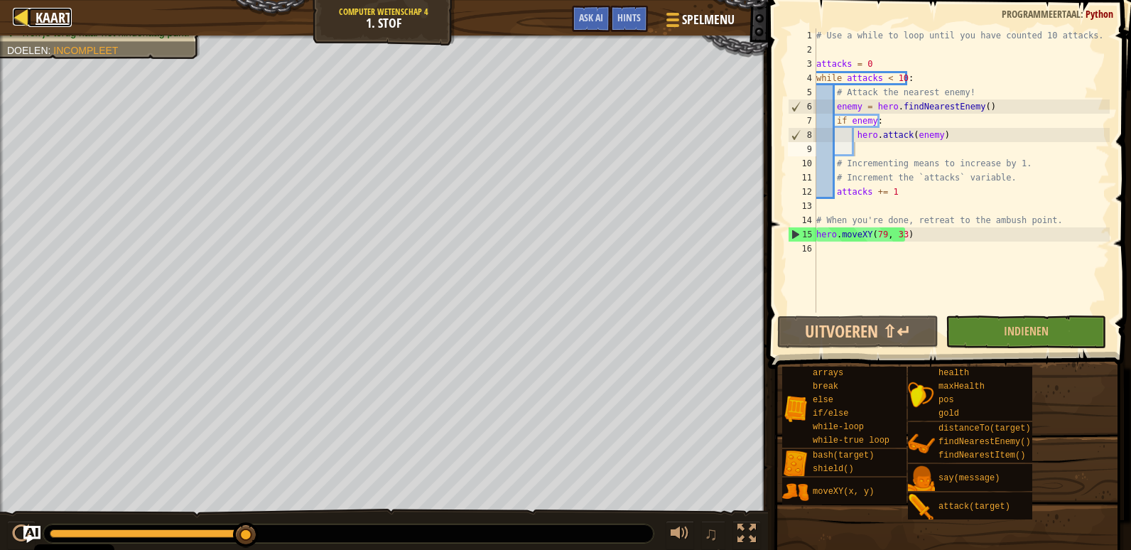
click at [40, 20] on span "Kaart" at bounding box center [54, 17] width 36 height 19
select select "nl-[GEOGRAPHIC_DATA]"
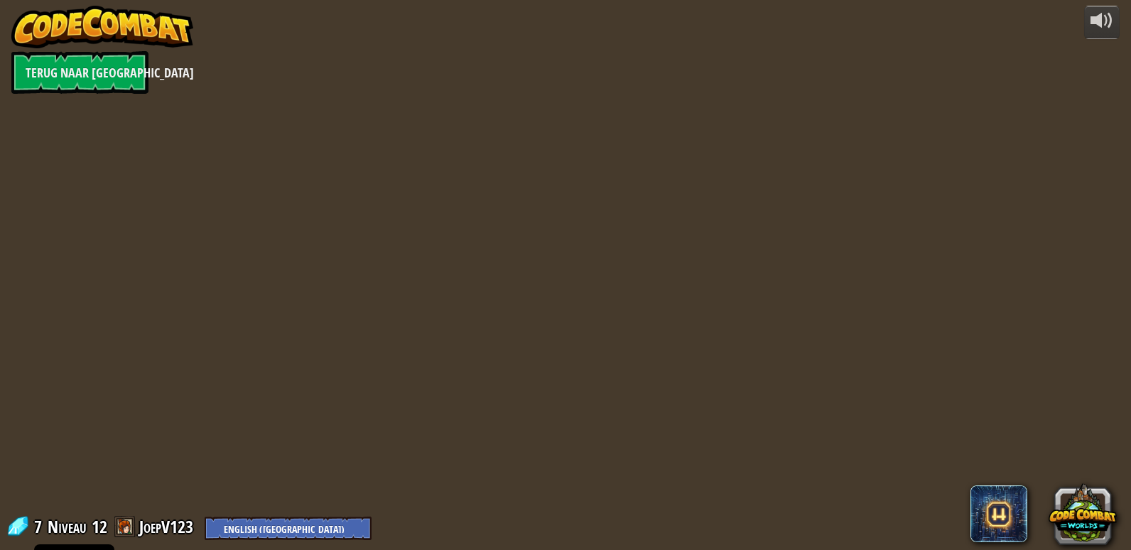
select select "nl-[GEOGRAPHIC_DATA]"
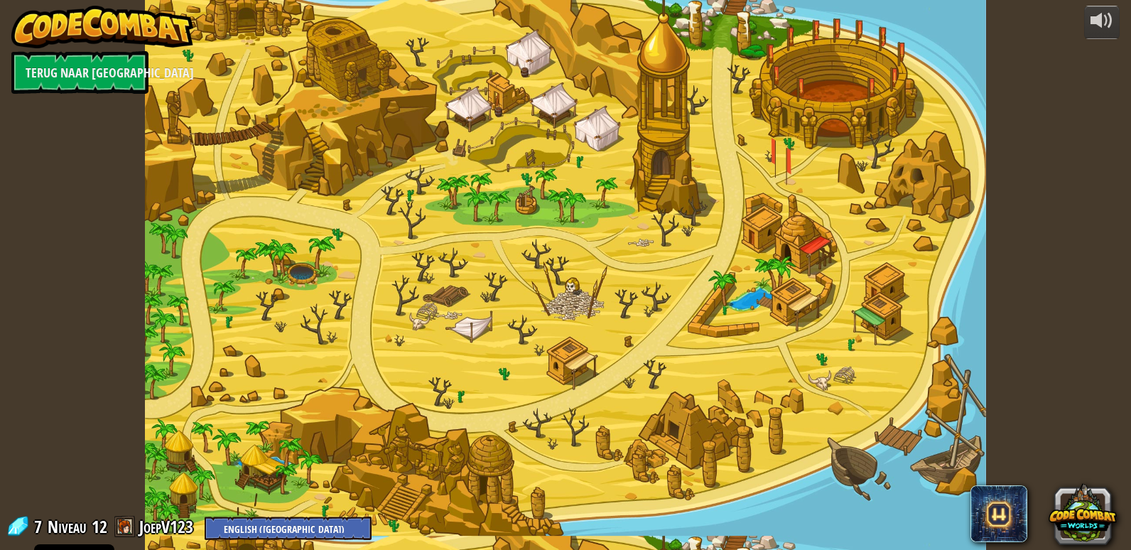
select select "nl-[GEOGRAPHIC_DATA]"
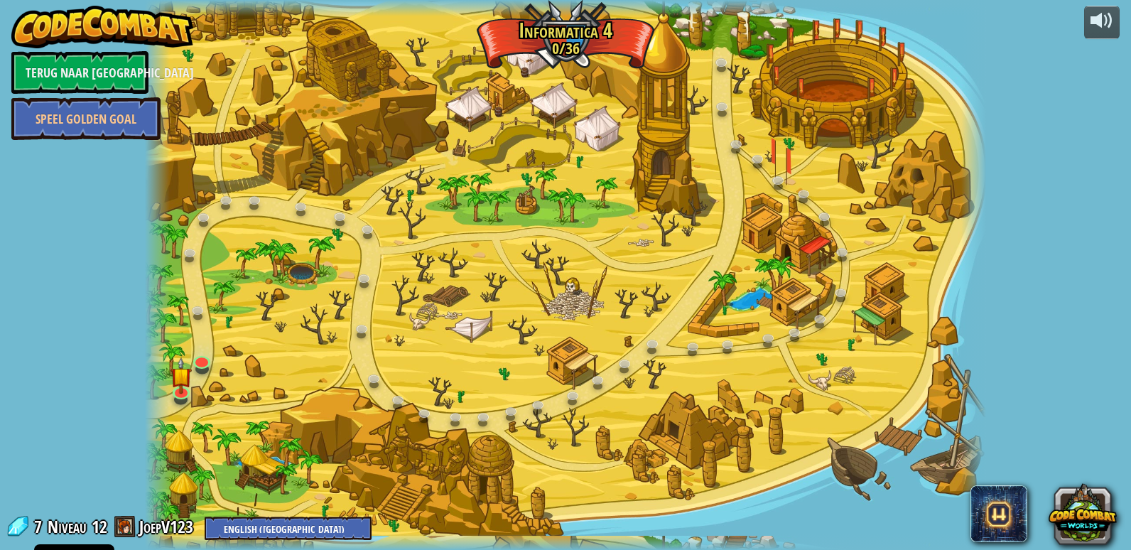
select select "nl-[GEOGRAPHIC_DATA]"
click at [187, 523] on link "JoepV123" at bounding box center [168, 526] width 58 height 23
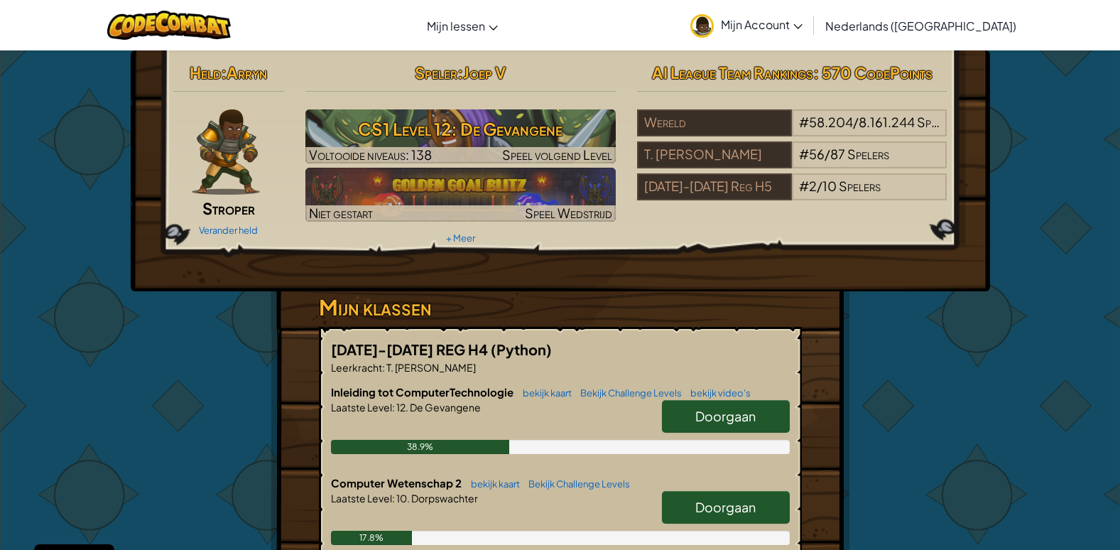
scroll to position [284, 0]
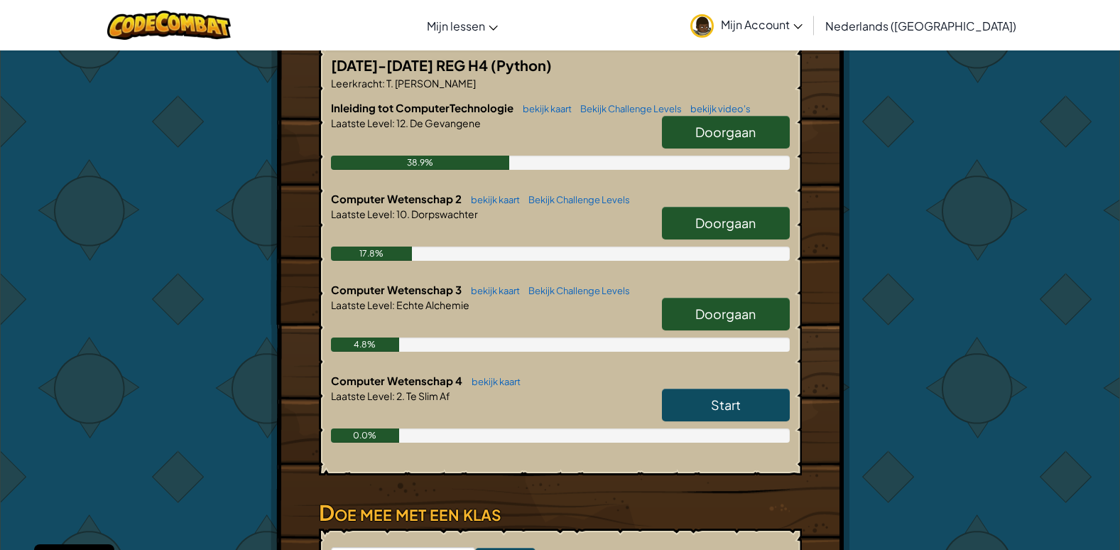
click at [762, 136] on link "Doorgaan" at bounding box center [726, 132] width 128 height 33
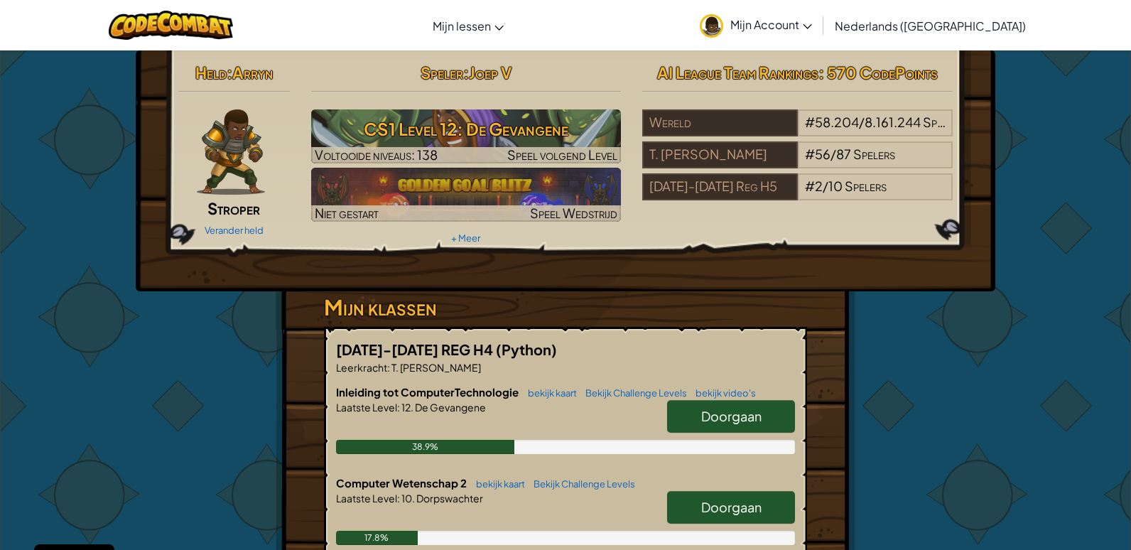
select select "nl-[GEOGRAPHIC_DATA]"
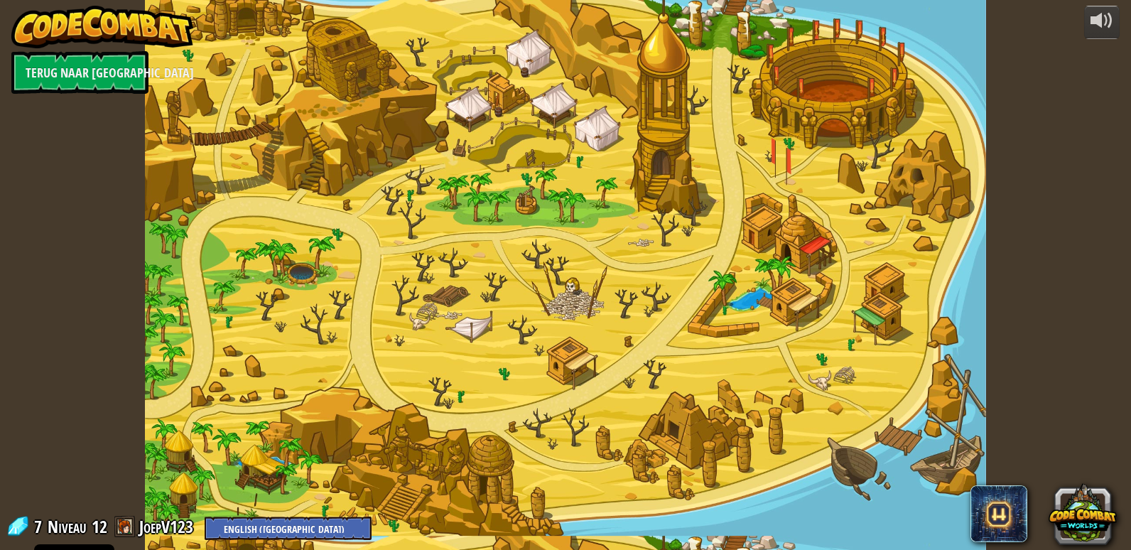
select select "nl-[GEOGRAPHIC_DATA]"
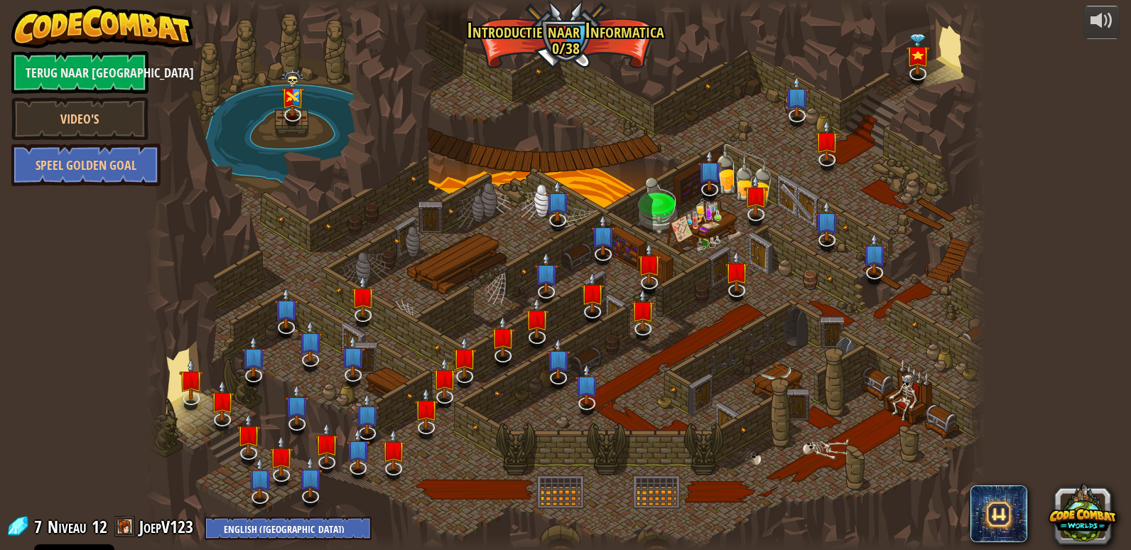
select select "nl-[GEOGRAPHIC_DATA]"
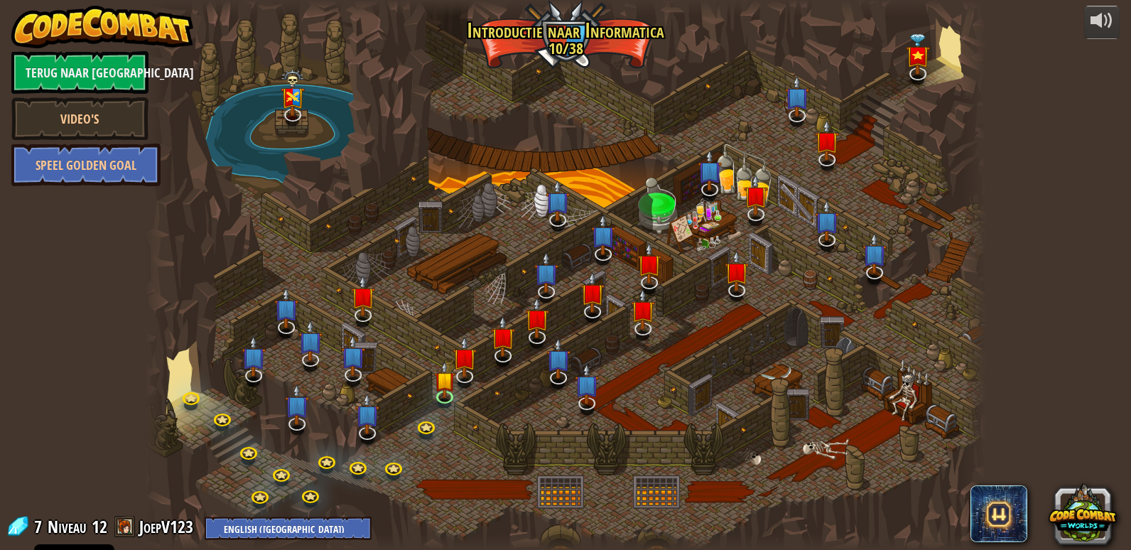
select select "nl-[GEOGRAPHIC_DATA]"
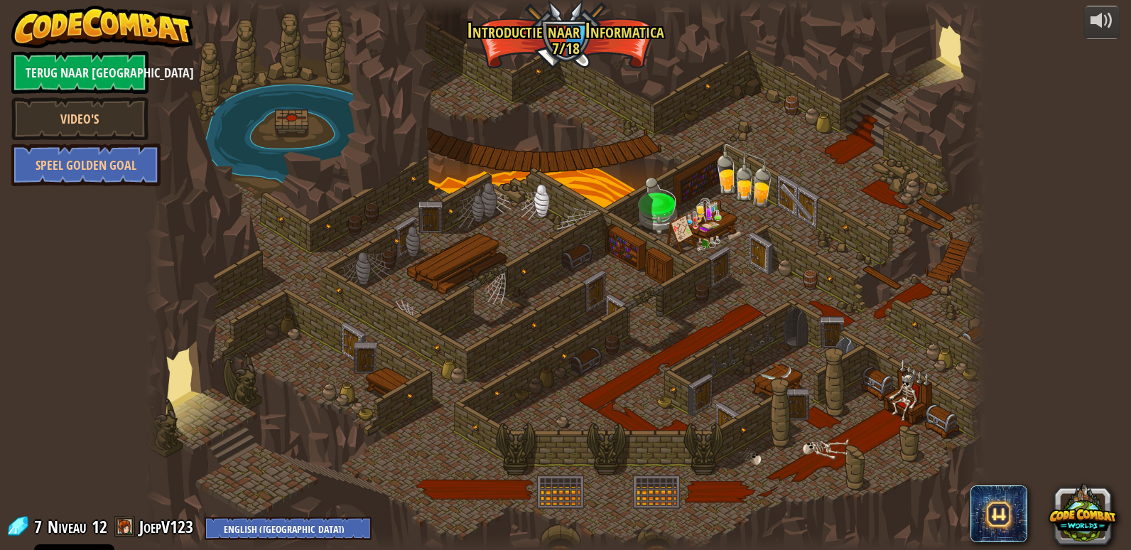
select select "nl-[GEOGRAPHIC_DATA]"
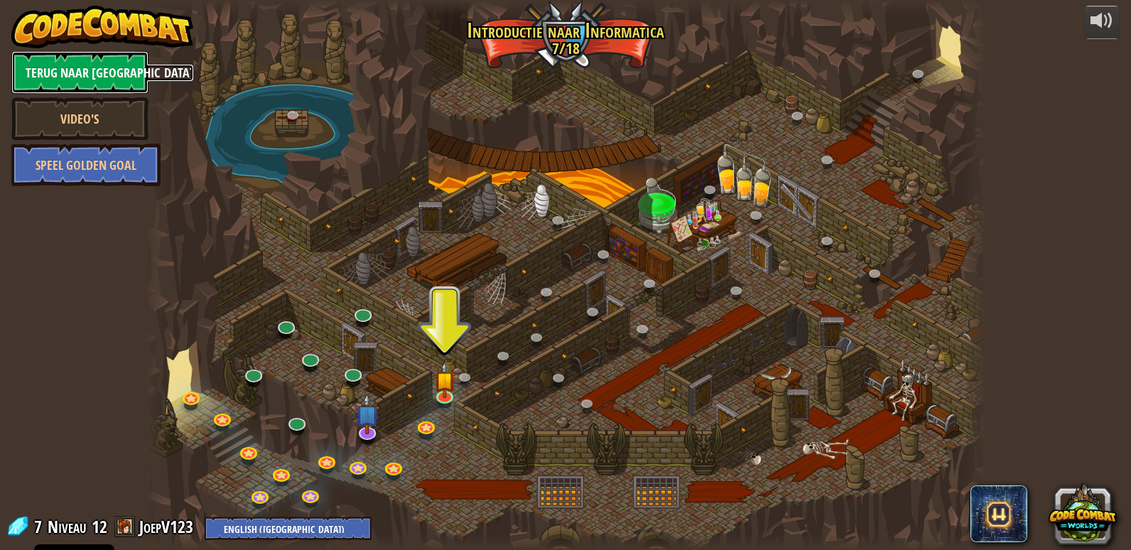
click at [106, 63] on link "Terug naar [GEOGRAPHIC_DATA]" at bounding box center [79, 72] width 137 height 43
